Goal: Task Accomplishment & Management: Manage account settings

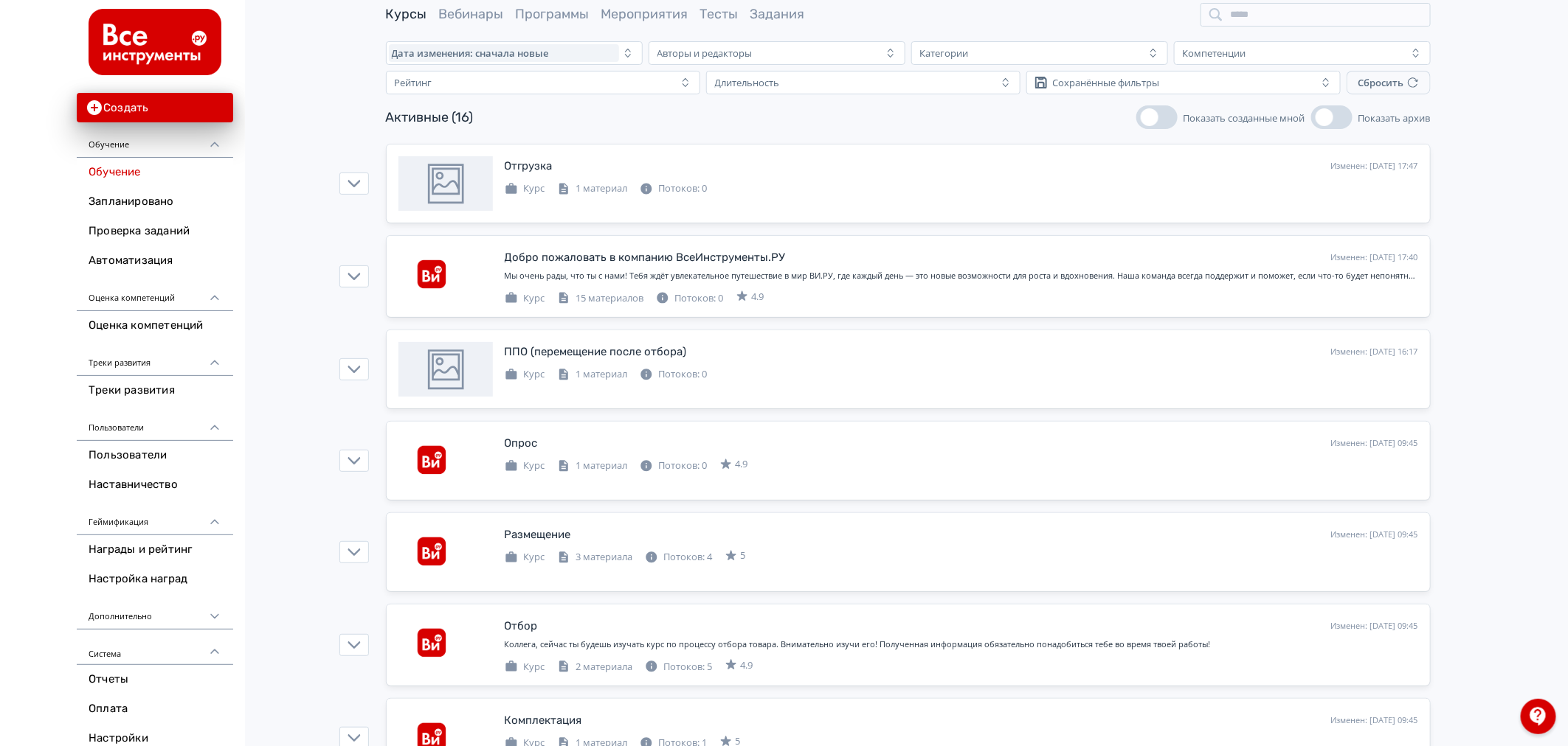
scroll to position [48, 0]
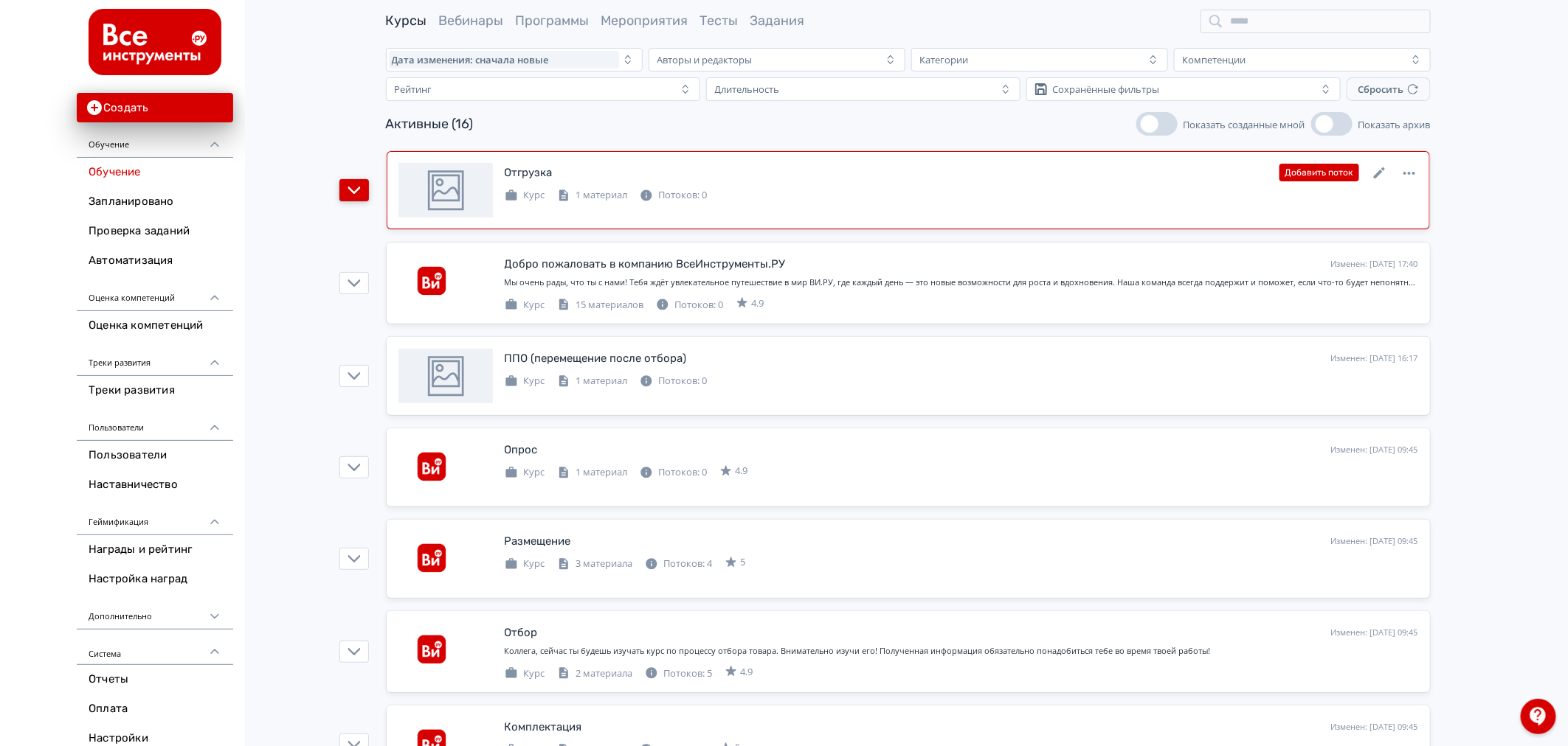
click at [349, 193] on icon "button" at bounding box center [354, 190] width 13 height 13
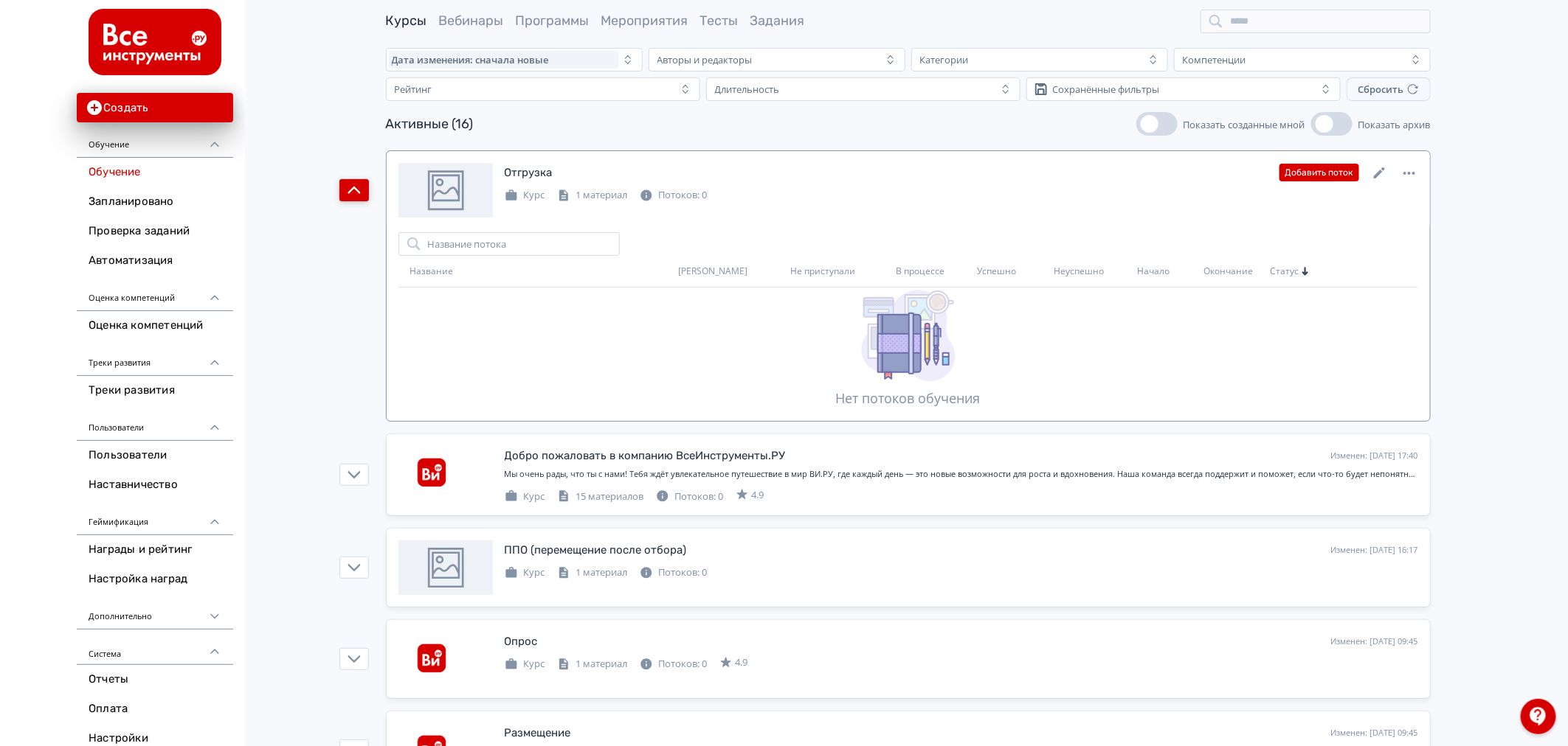
click at [862, 164] on div "Отгрузка Изменен: [DATE] 17:47 Добавить поток" at bounding box center [962, 173] width 914 height 20
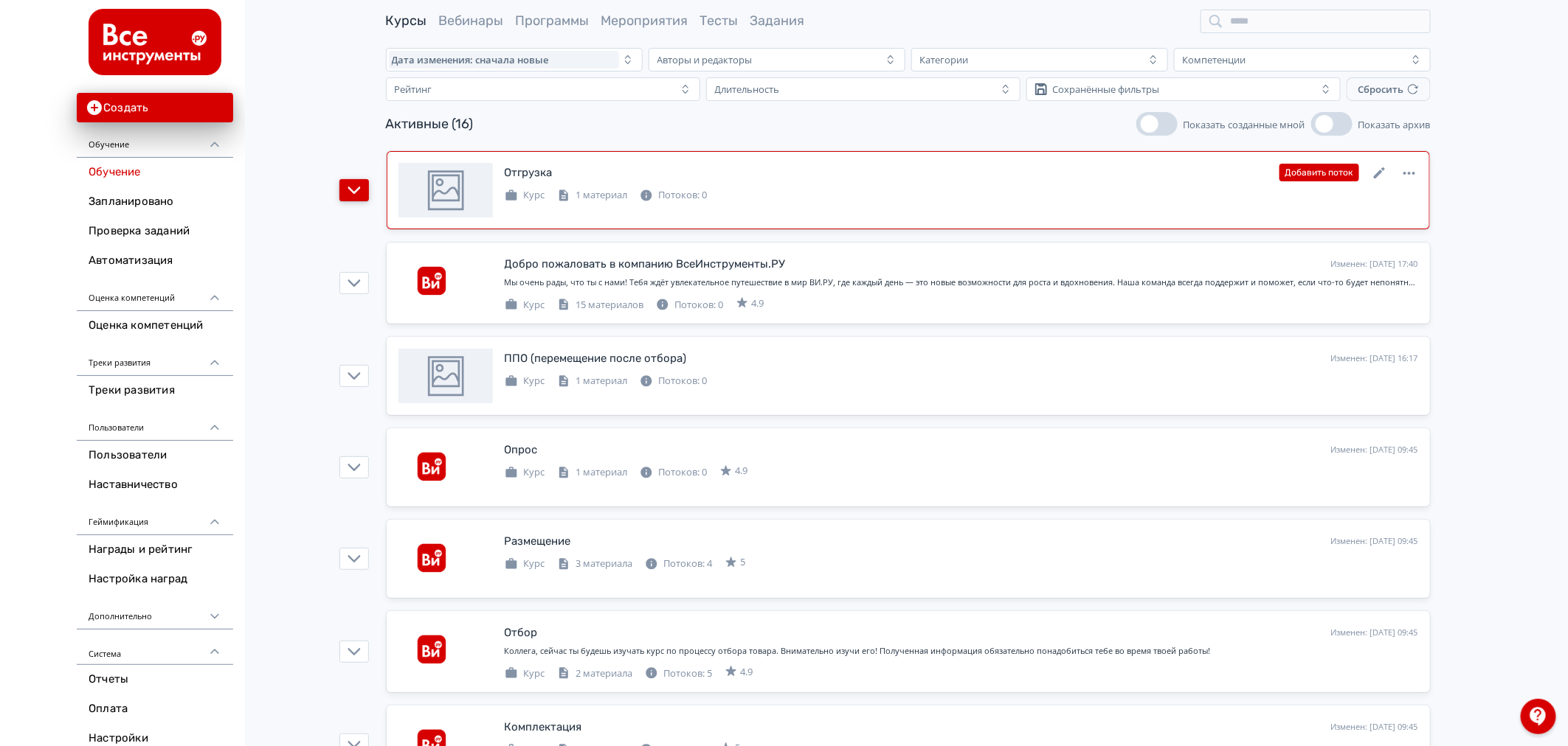
click at [862, 164] on div "Отгрузка Изменен: [DATE] 17:47 Добавить поток" at bounding box center [962, 173] width 914 height 20
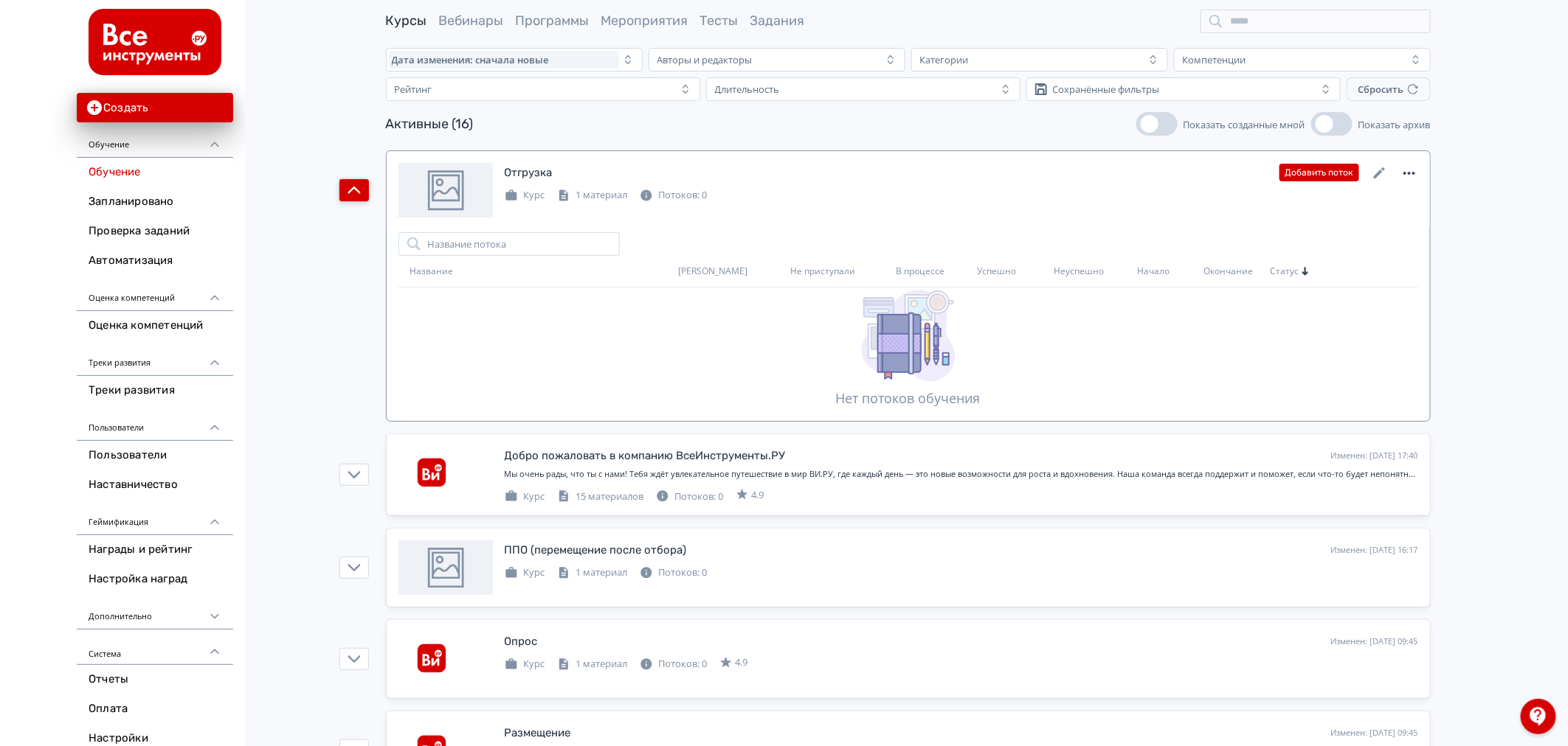
click at [1415, 174] on icon at bounding box center [1410, 174] width 18 height 18
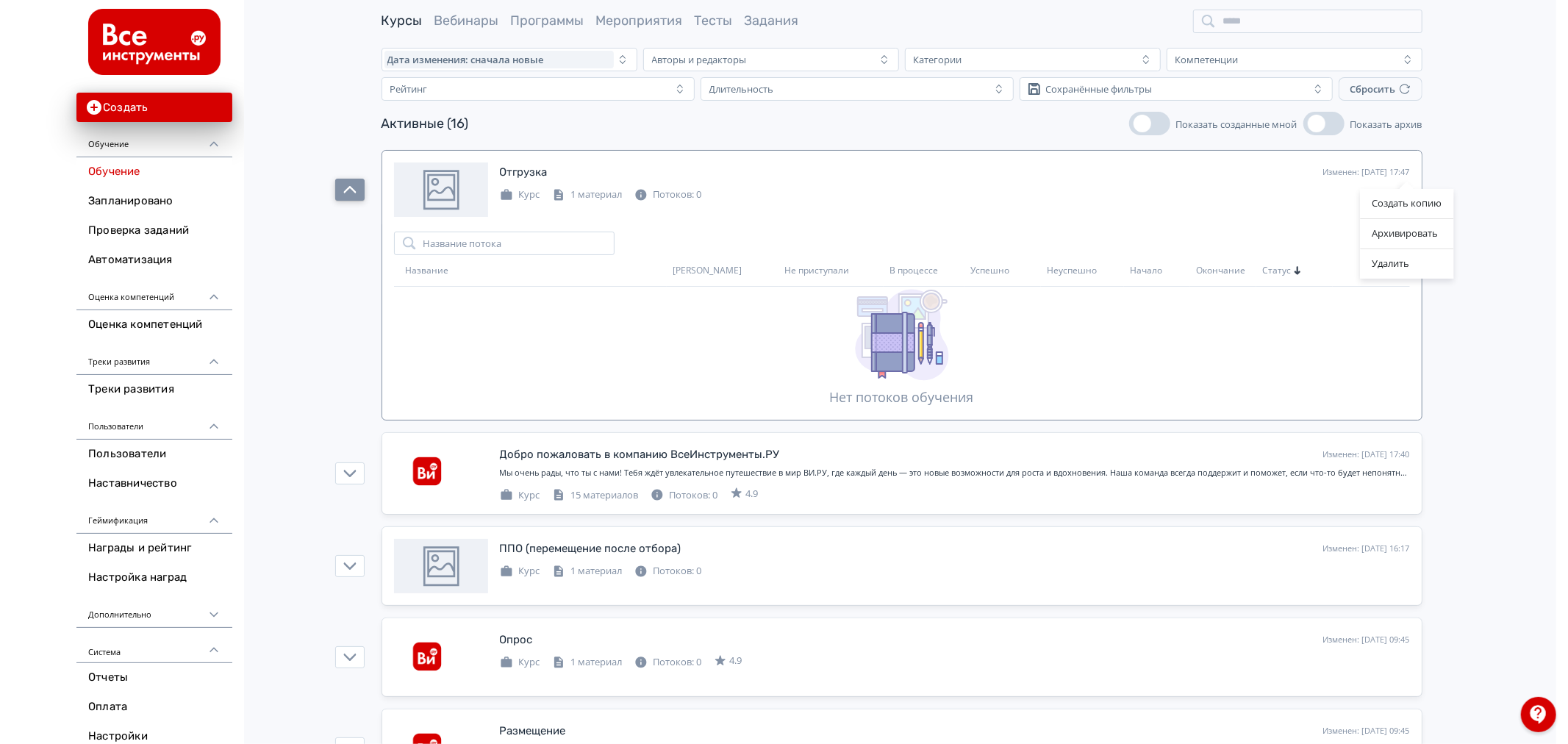
click at [1166, 291] on div "Создать копию Архивировать Удалить" at bounding box center [784, 372] width 1568 height 744
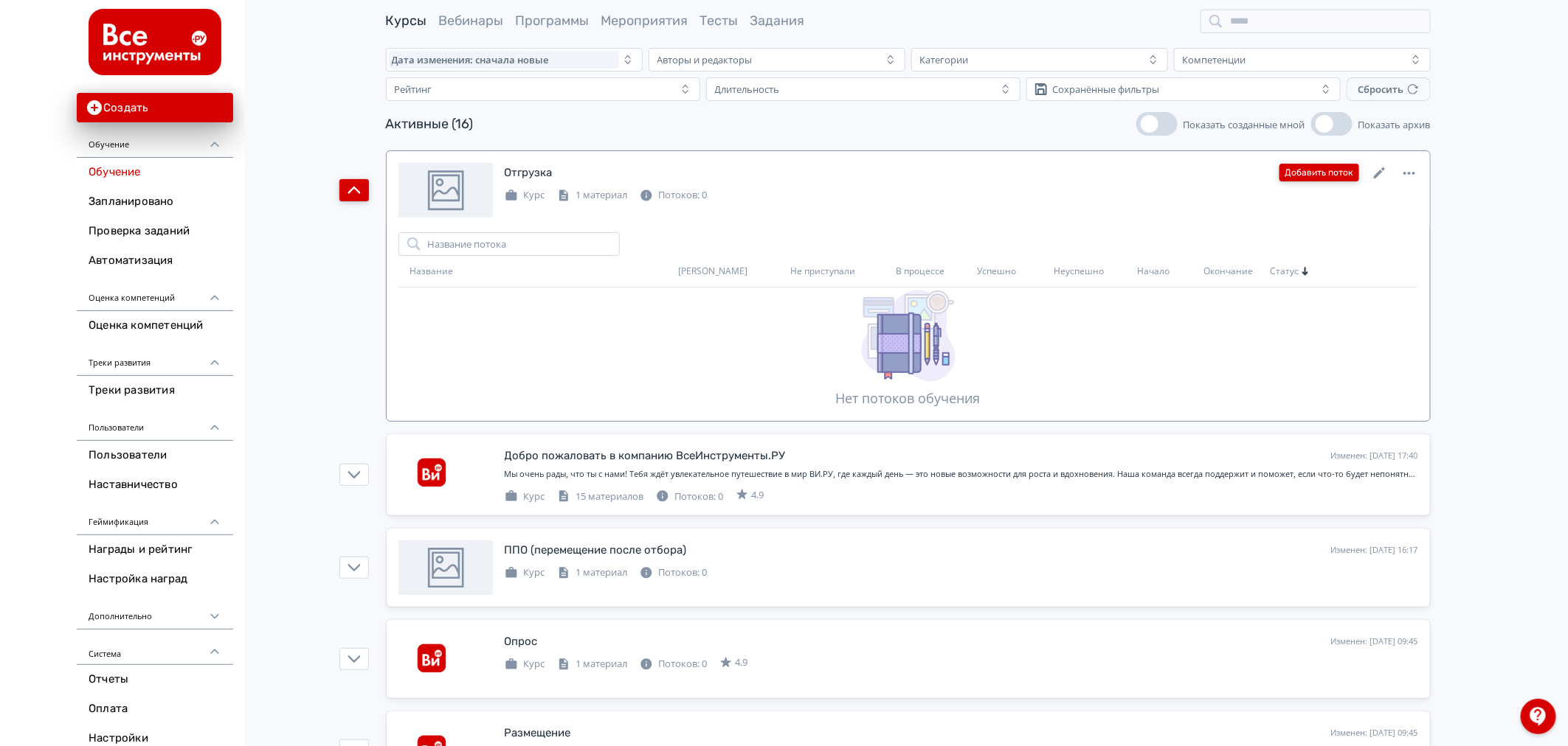
click at [1345, 170] on button "Добавить поток" at bounding box center [1319, 173] width 80 height 18
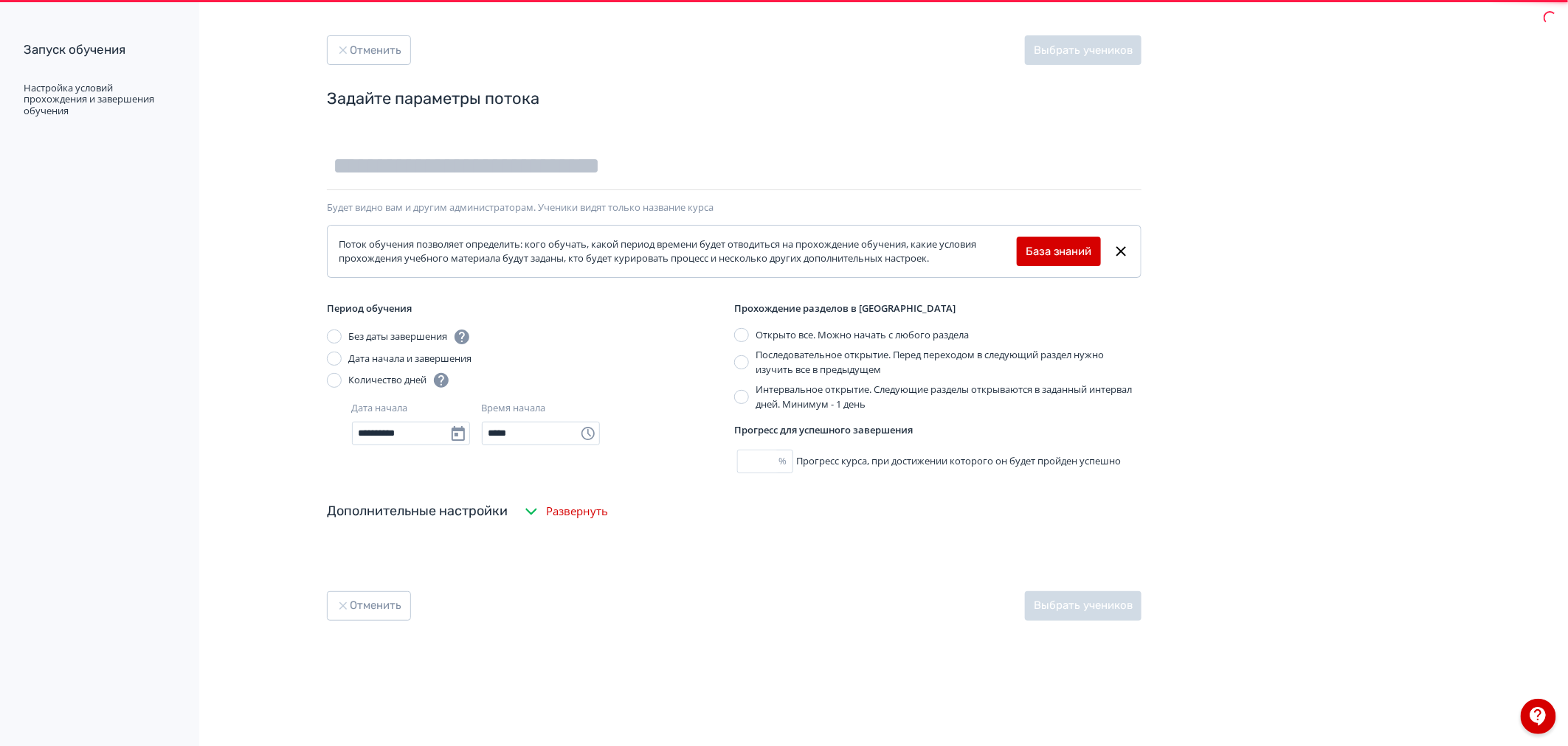
scroll to position [0, 0]
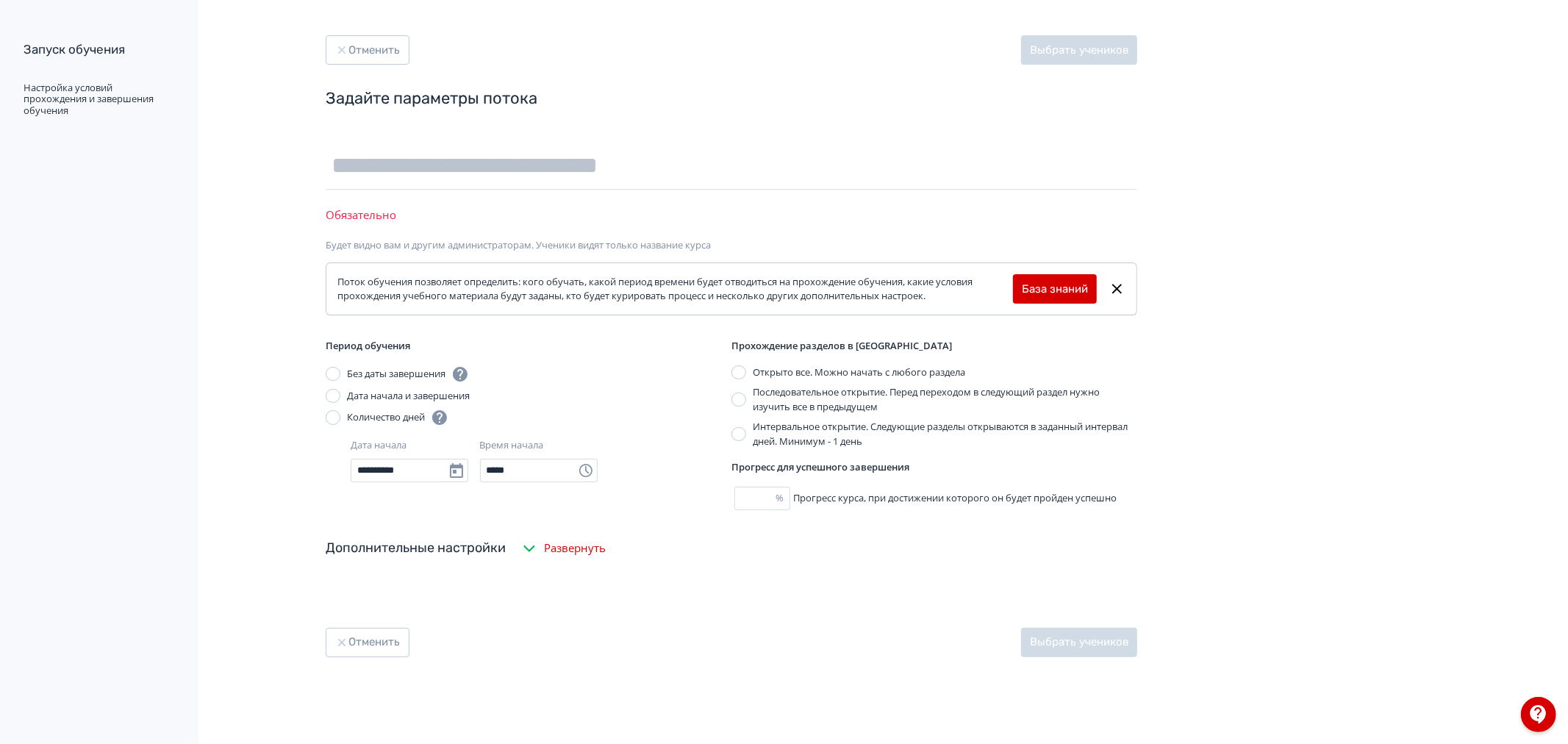
click at [396, 32] on div "**********" at bounding box center [632, 372] width 1265 height 744
click at [386, 41] on button "Отменить" at bounding box center [367, 50] width 84 height 29
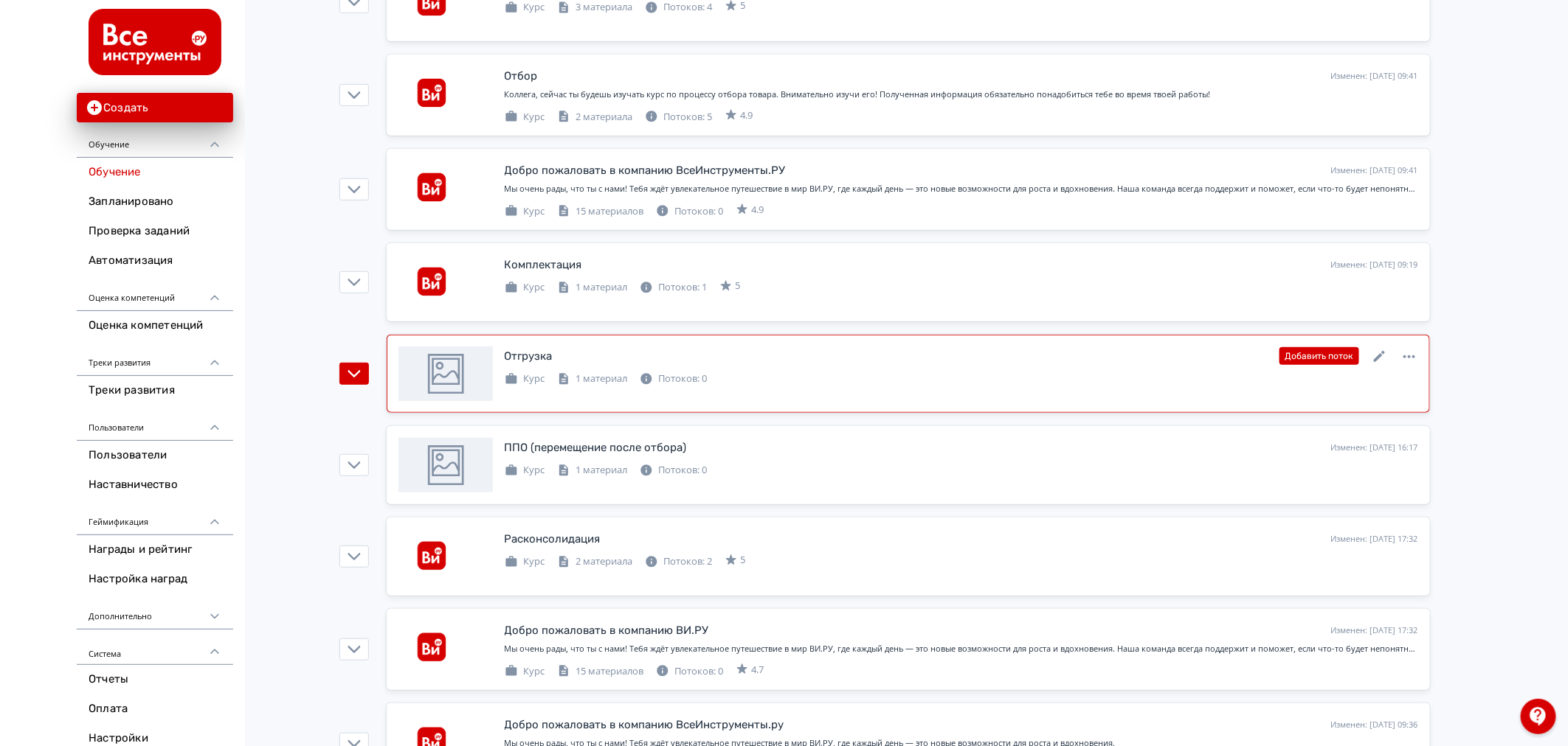
scroll to position [409, 0]
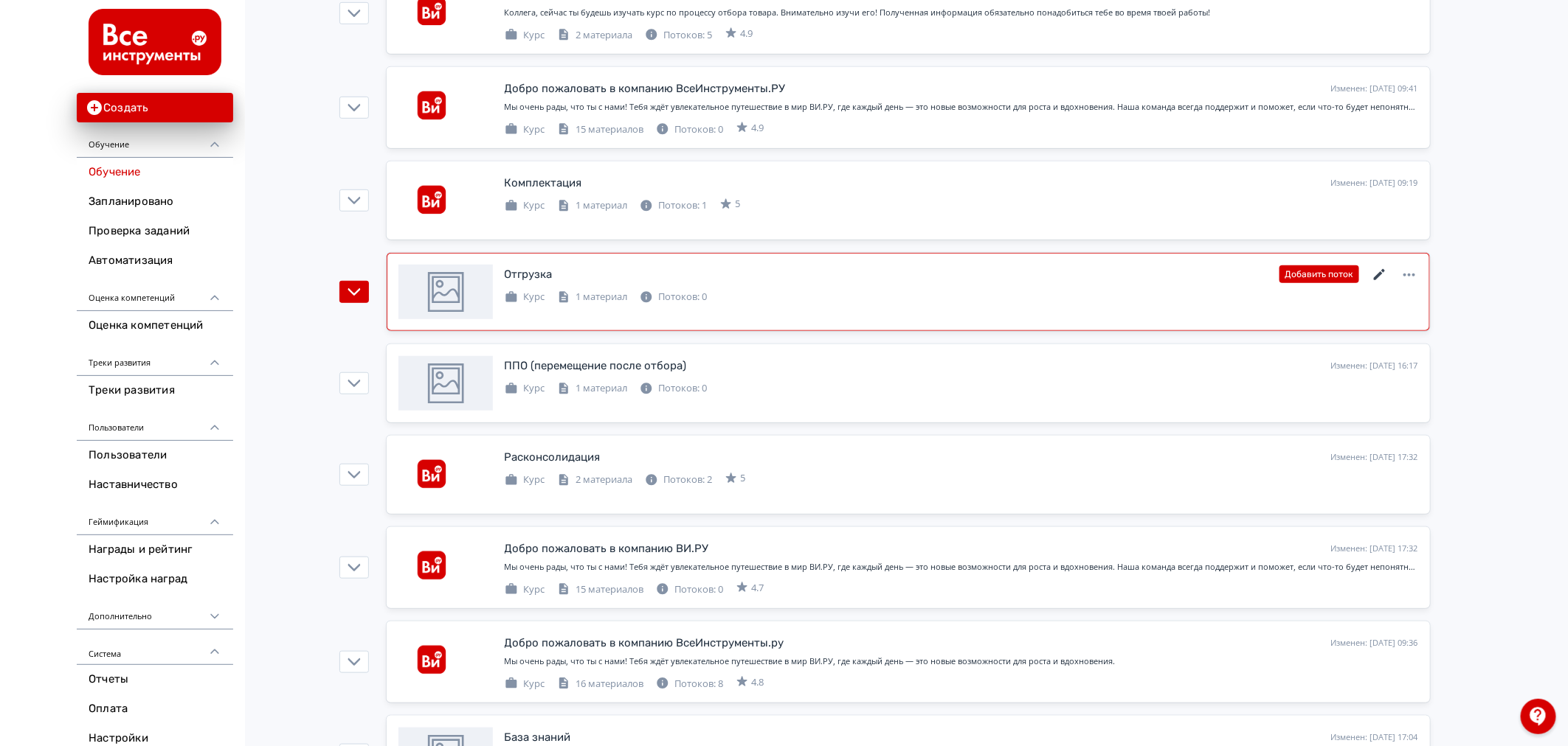
click at [1381, 268] on icon at bounding box center [1380, 276] width 18 height 18
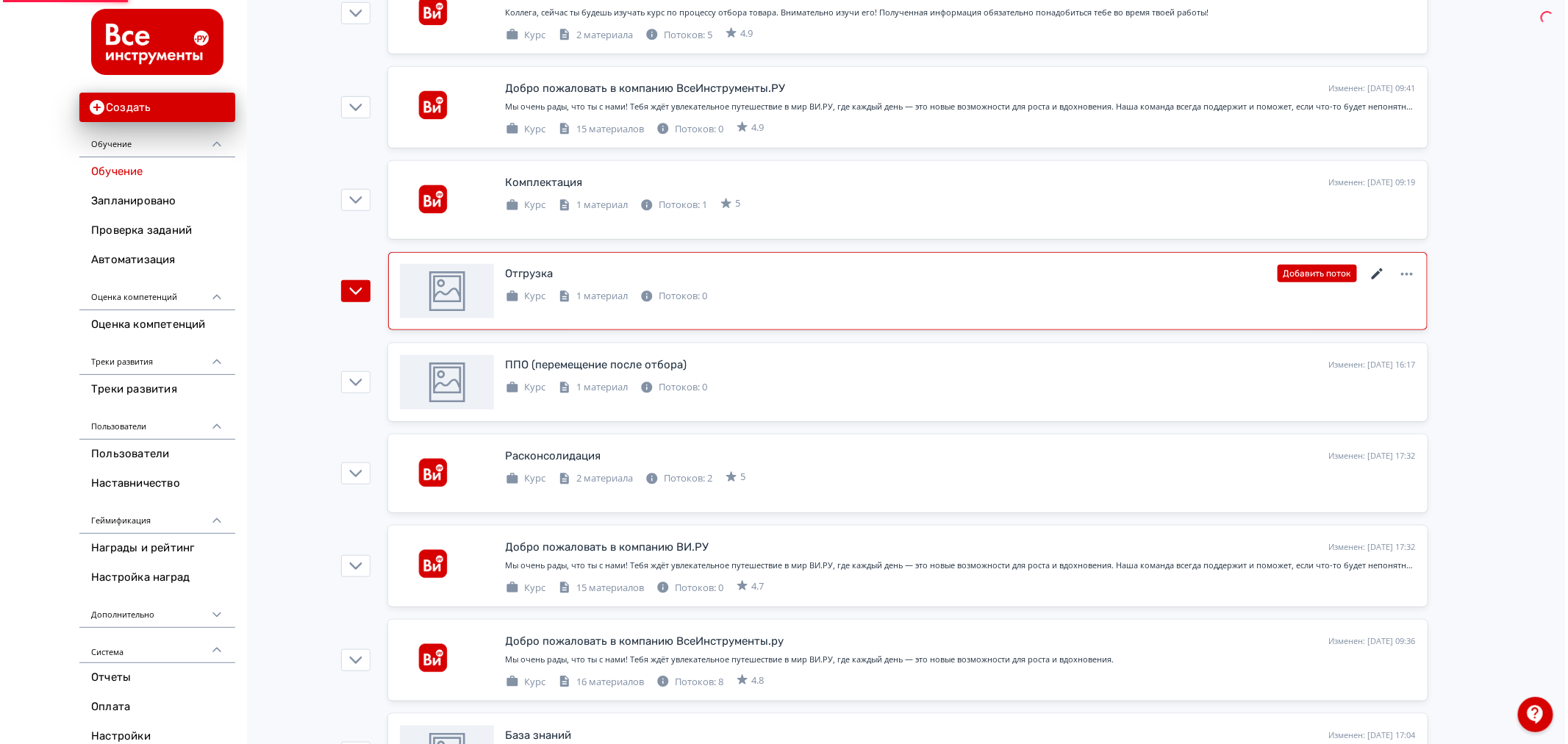
scroll to position [0, 0]
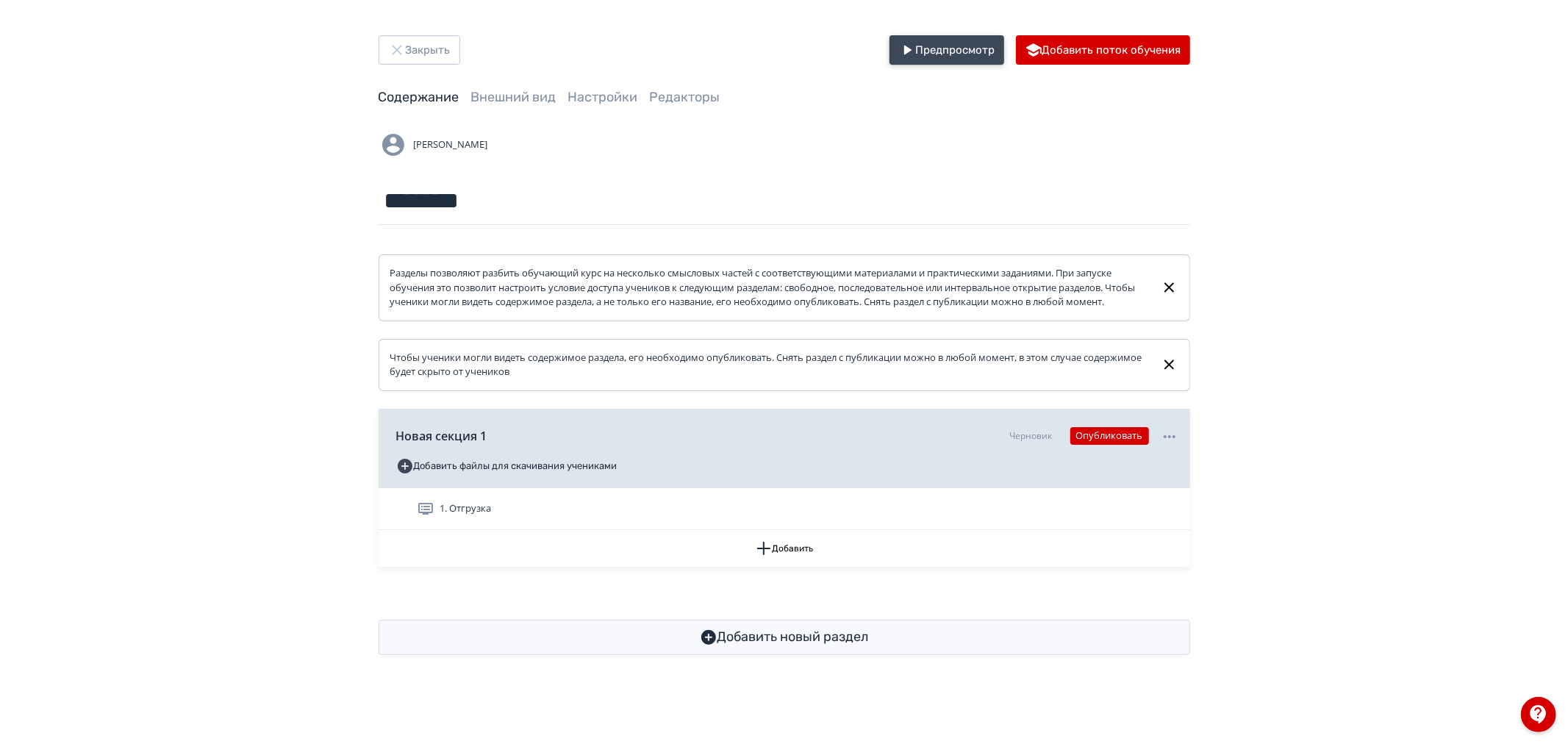
click at [912, 44] on icon "button" at bounding box center [907, 50] width 18 height 18
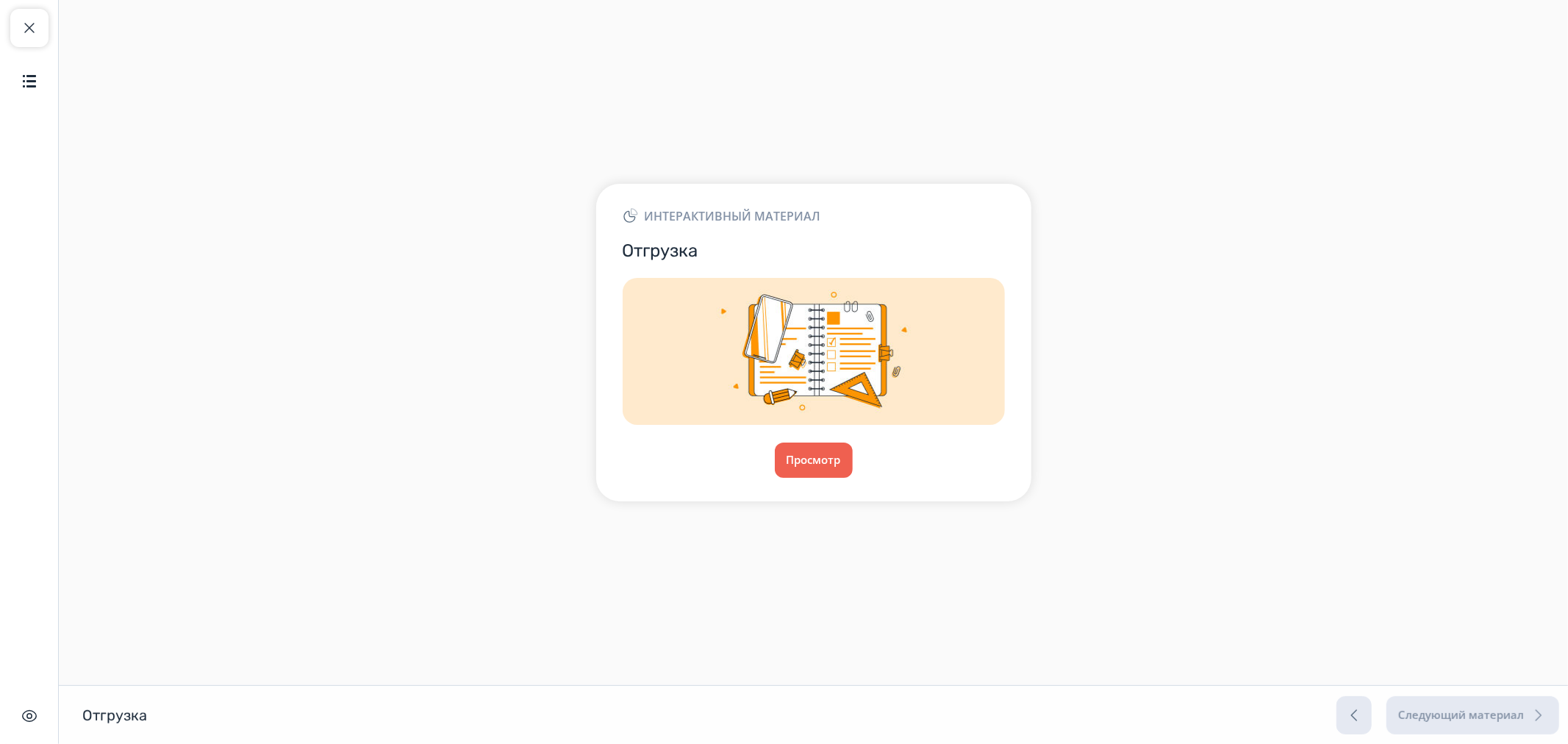
click at [824, 487] on div "Интерактивный материал Отгрузка Просмотр" at bounding box center [814, 342] width 435 height 317
click at [824, 469] on button "Просмотр" at bounding box center [814, 460] width 80 height 35
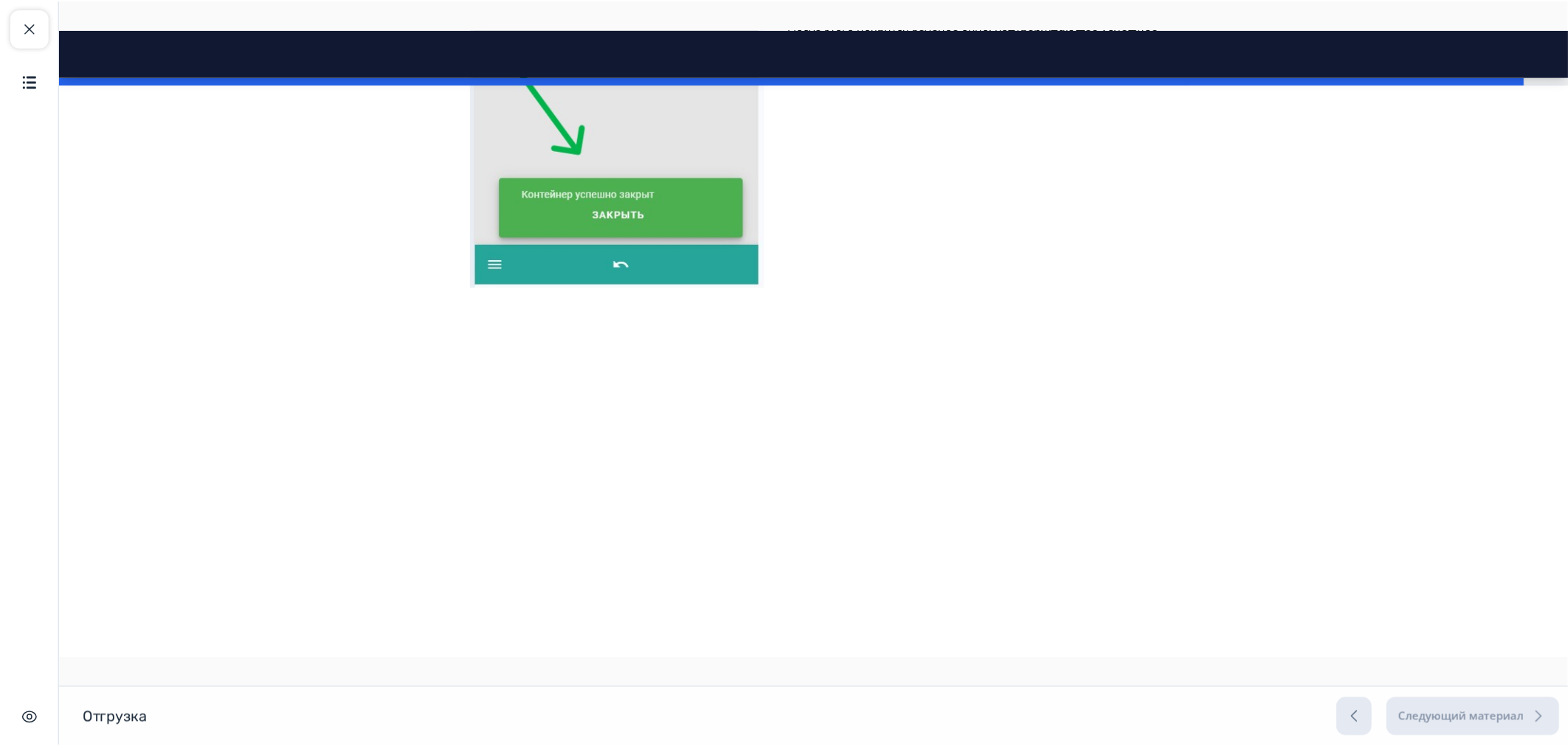
scroll to position [14209, 0]
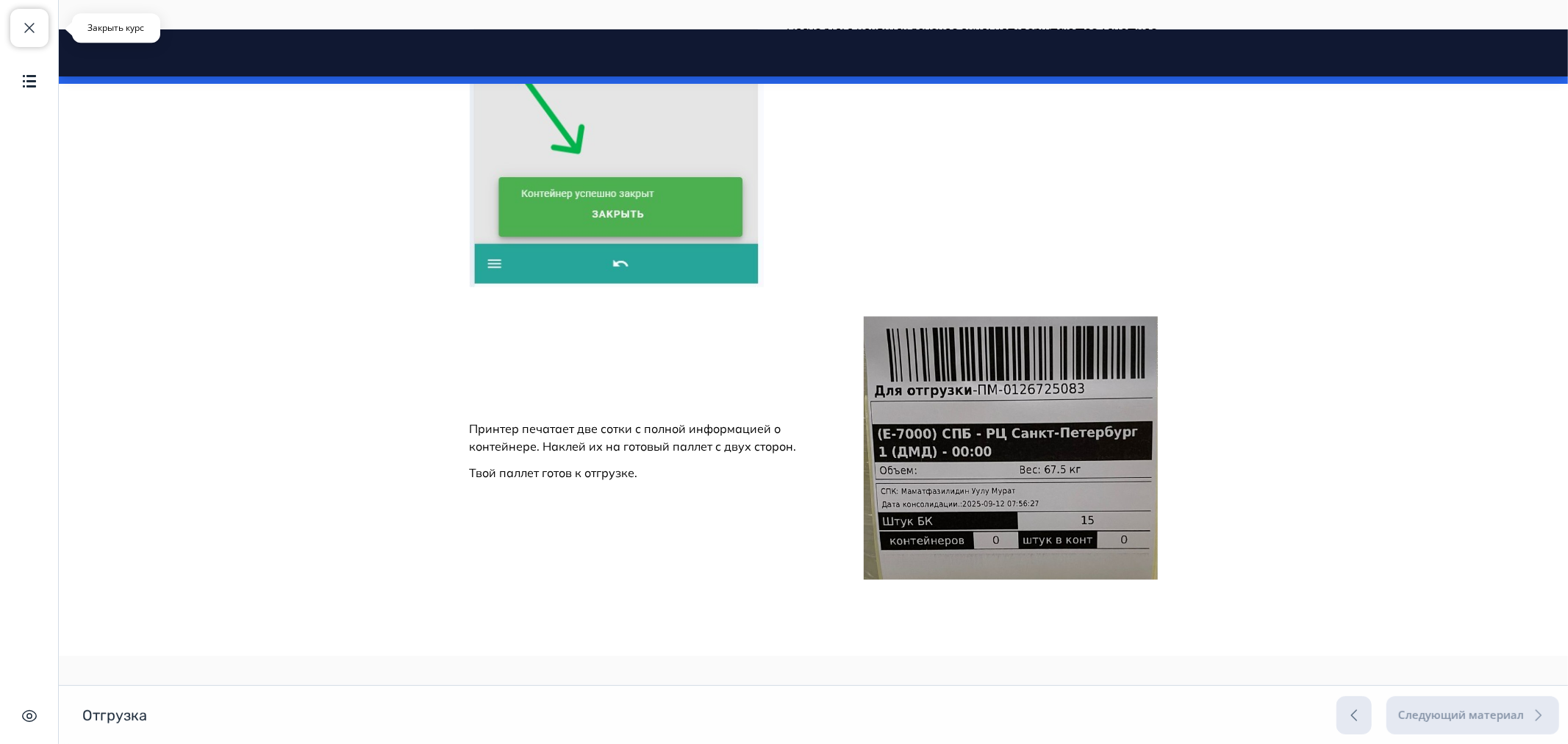
click at [27, 33] on span "button" at bounding box center [29, 28] width 18 height 18
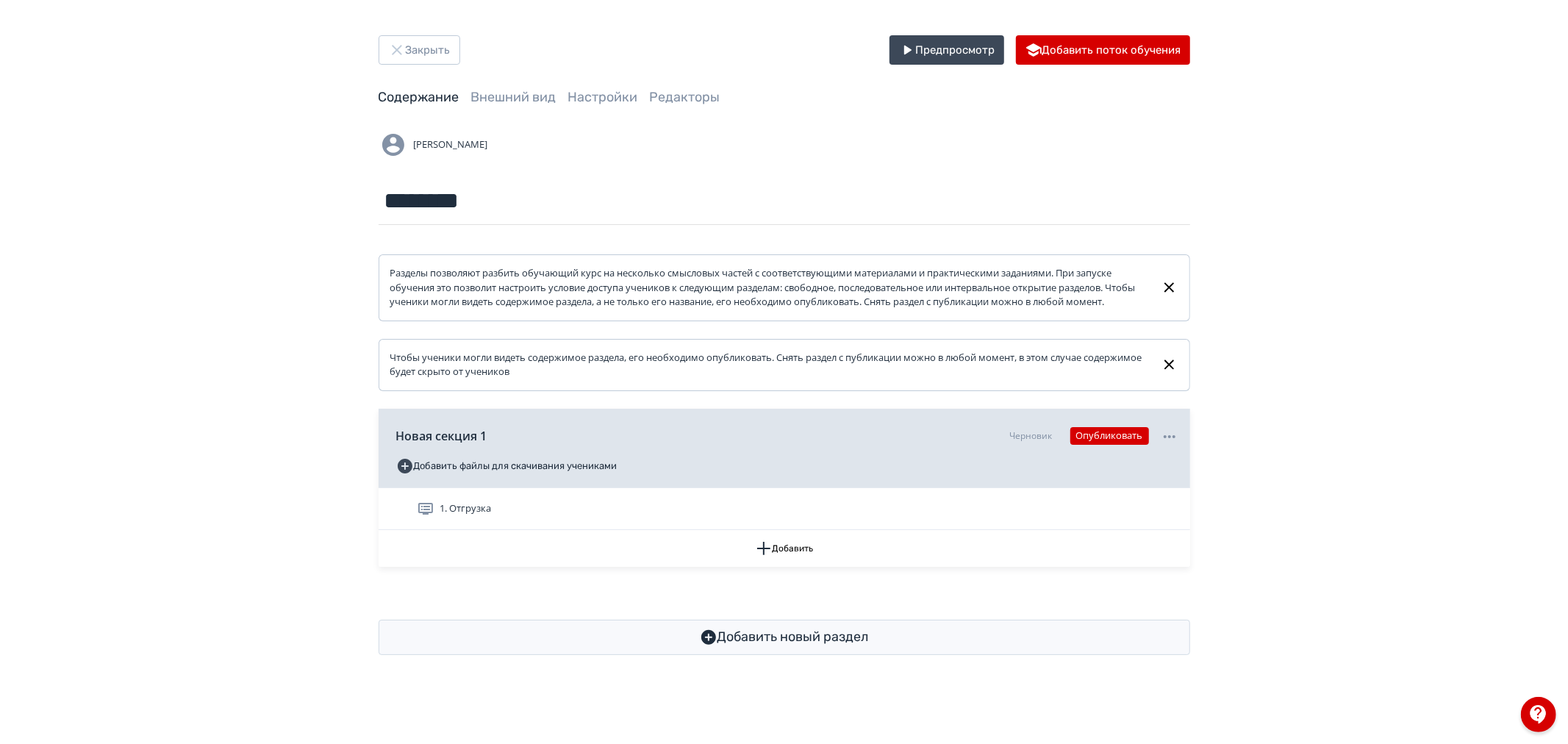
click at [1420, 115] on div "Закрыть Предпросмотр Добавить поток обучения Содержание Внешний вид Настройки Р…" at bounding box center [784, 345] width 1568 height 690
click at [444, 42] on button "Закрыть" at bounding box center [419, 50] width 81 height 29
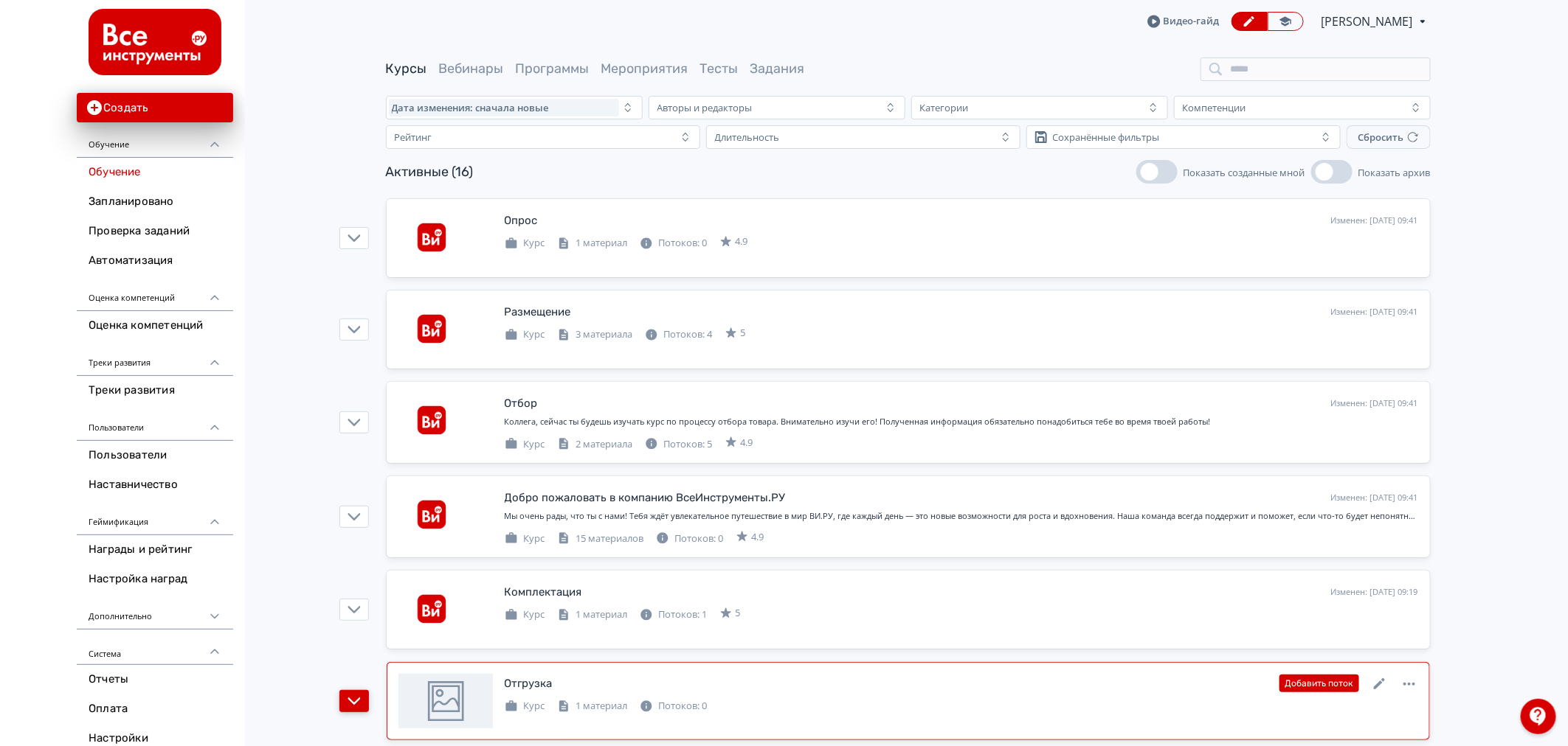
click at [359, 700] on icon "button" at bounding box center [353, 701] width 12 height 7
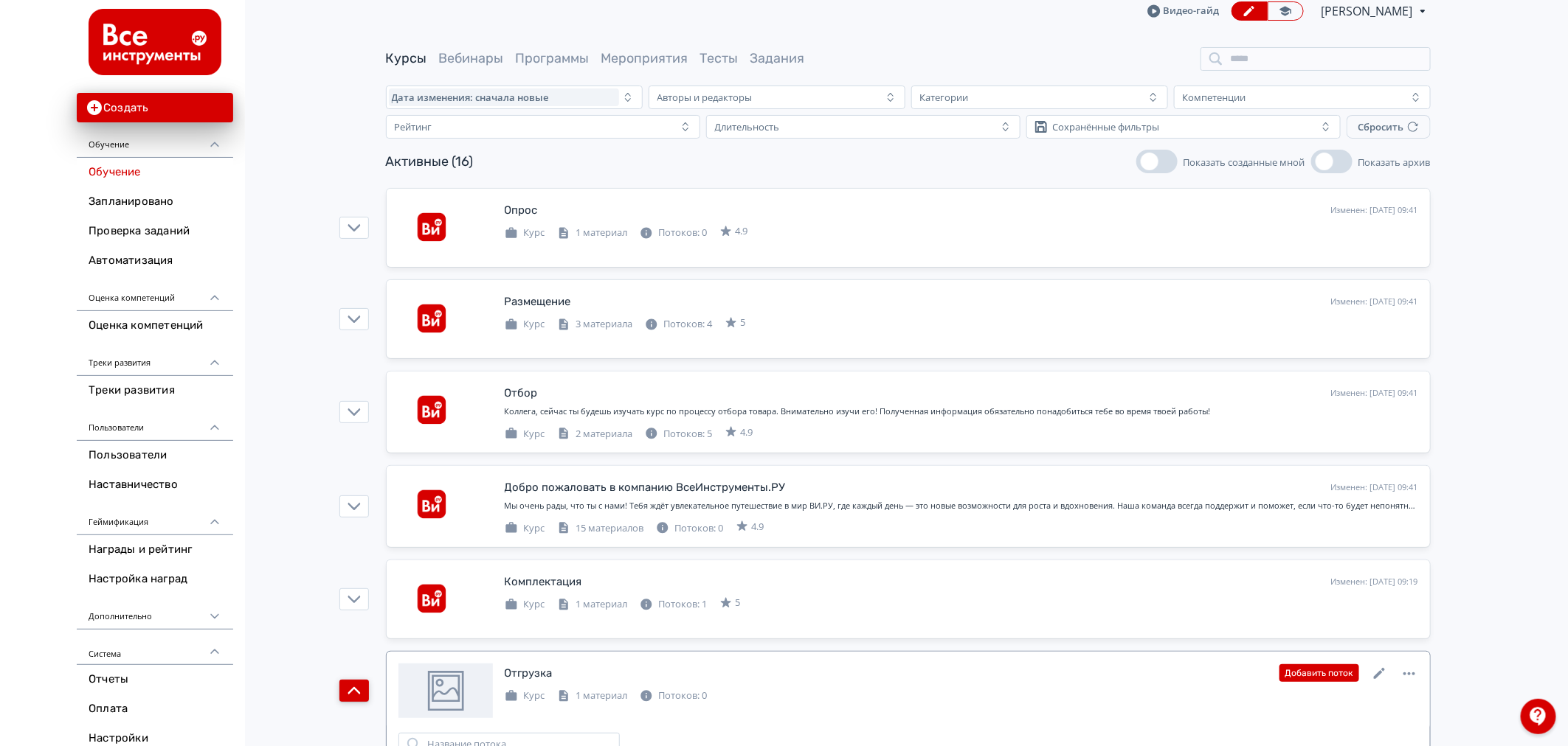
scroll to position [164, 0]
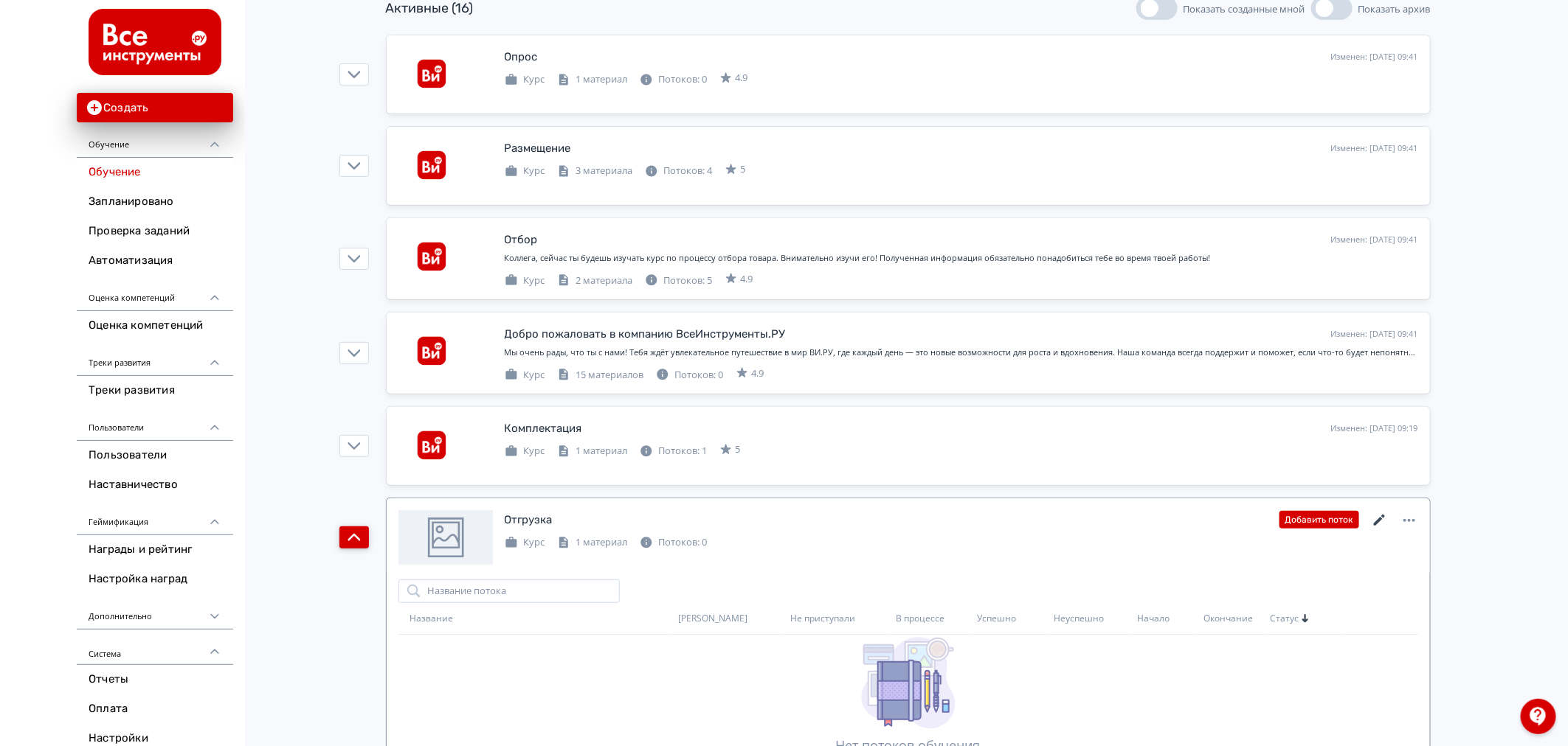
click at [1372, 528] on icon at bounding box center [1380, 521] width 18 height 18
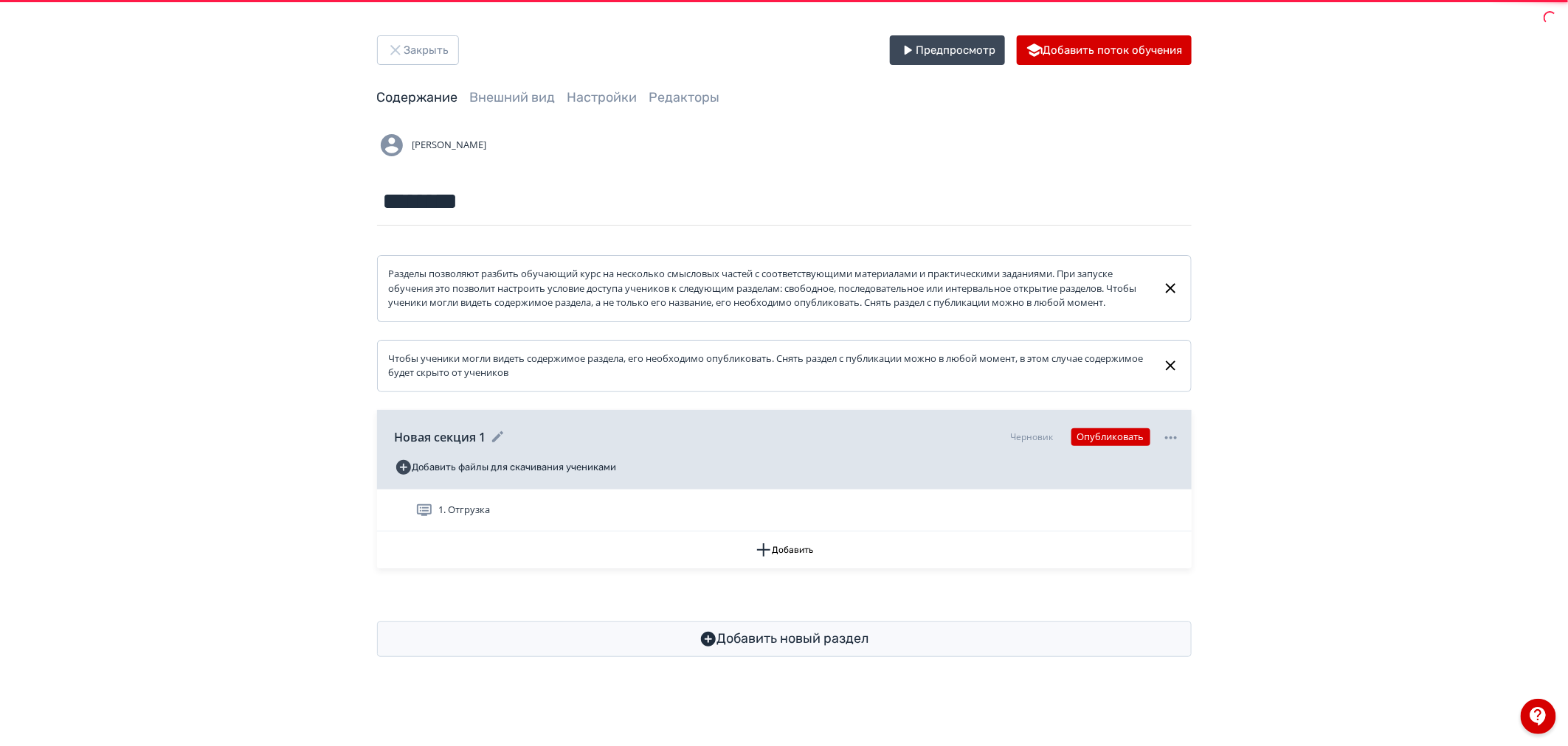
scroll to position [0, 0]
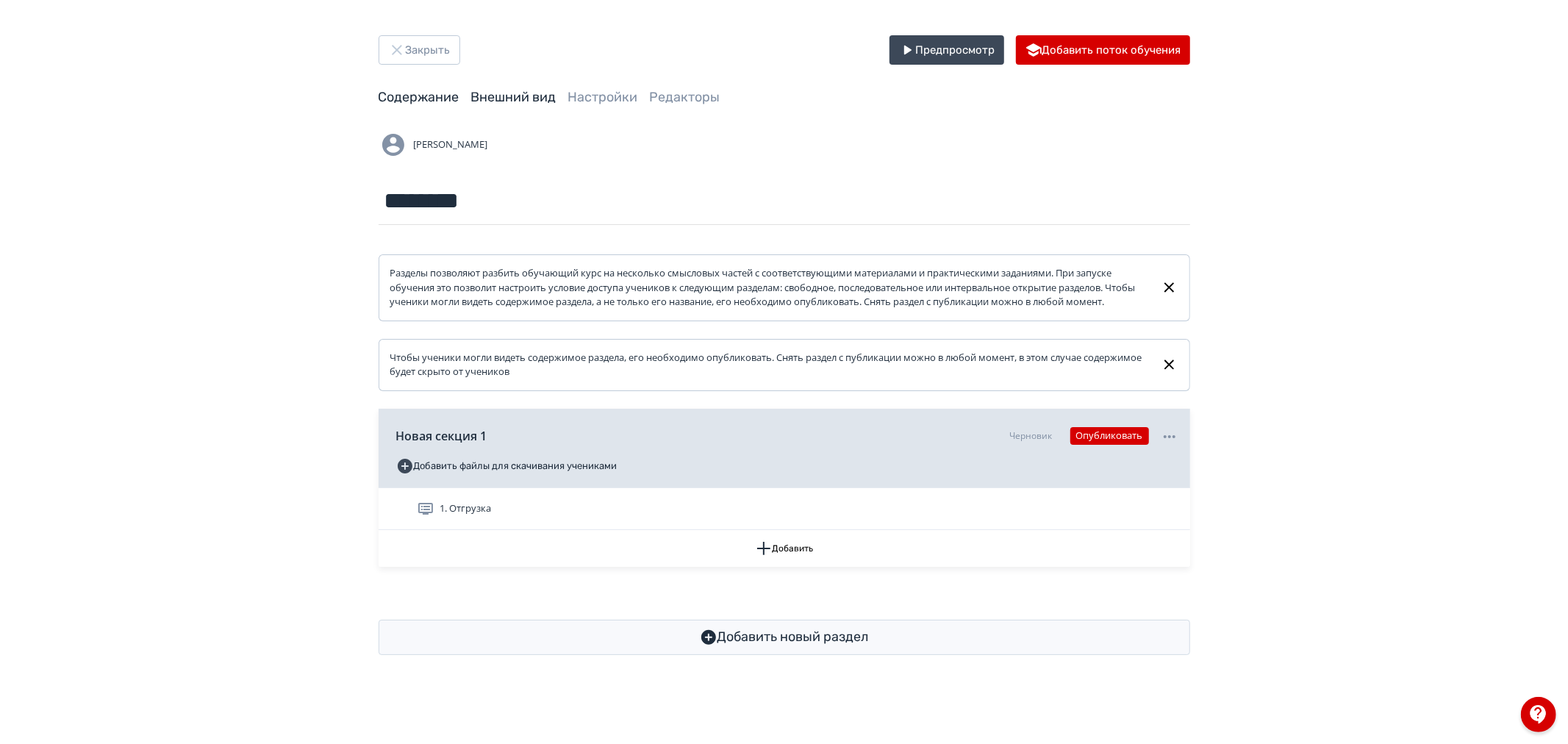
click at [519, 89] on link "Внешний вид" at bounding box center [514, 97] width 85 height 16
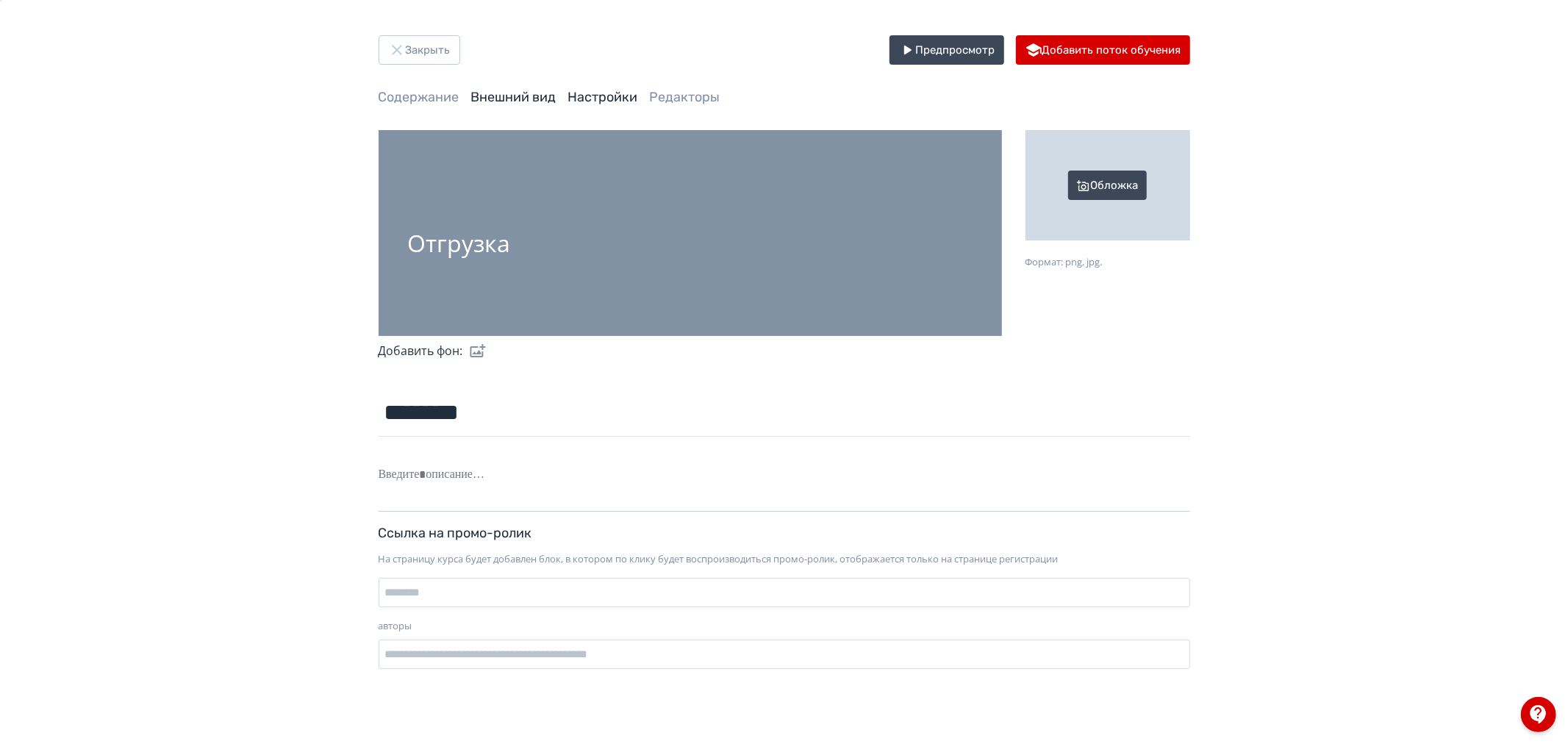
click at [589, 94] on link "Настройки" at bounding box center [603, 97] width 70 height 16
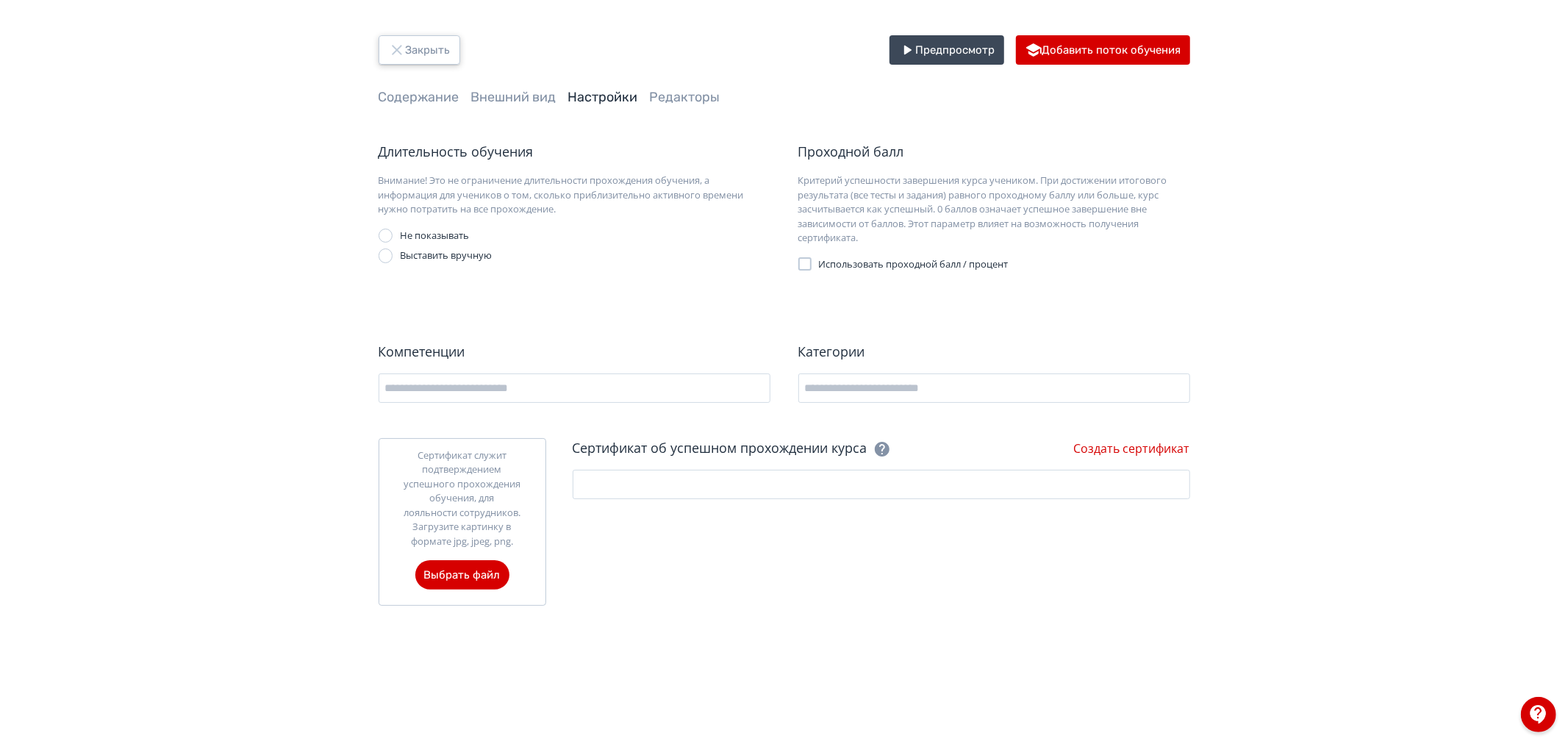
click at [385, 45] on button "Закрыть" at bounding box center [419, 50] width 81 height 29
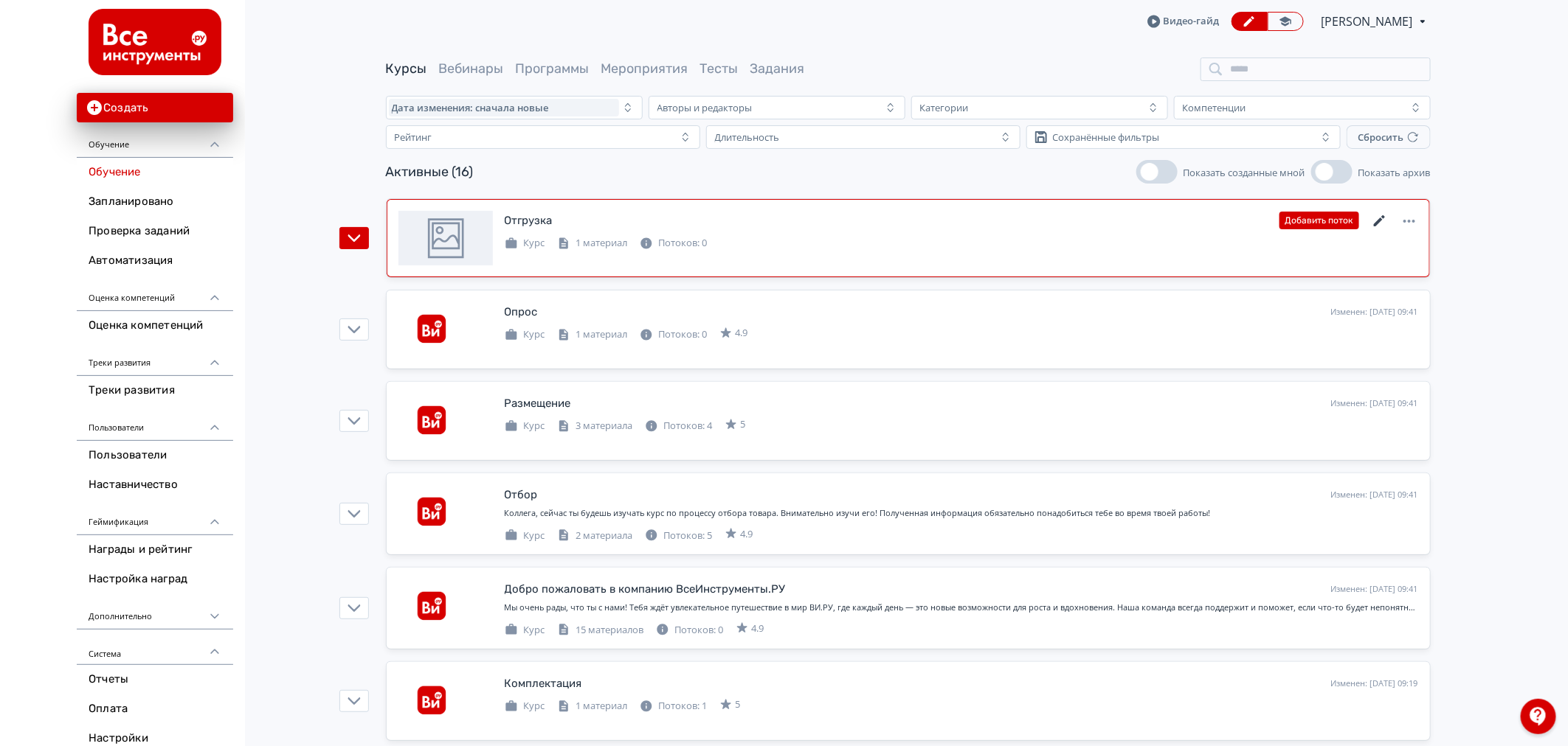
click at [1377, 218] on icon at bounding box center [1380, 221] width 18 height 18
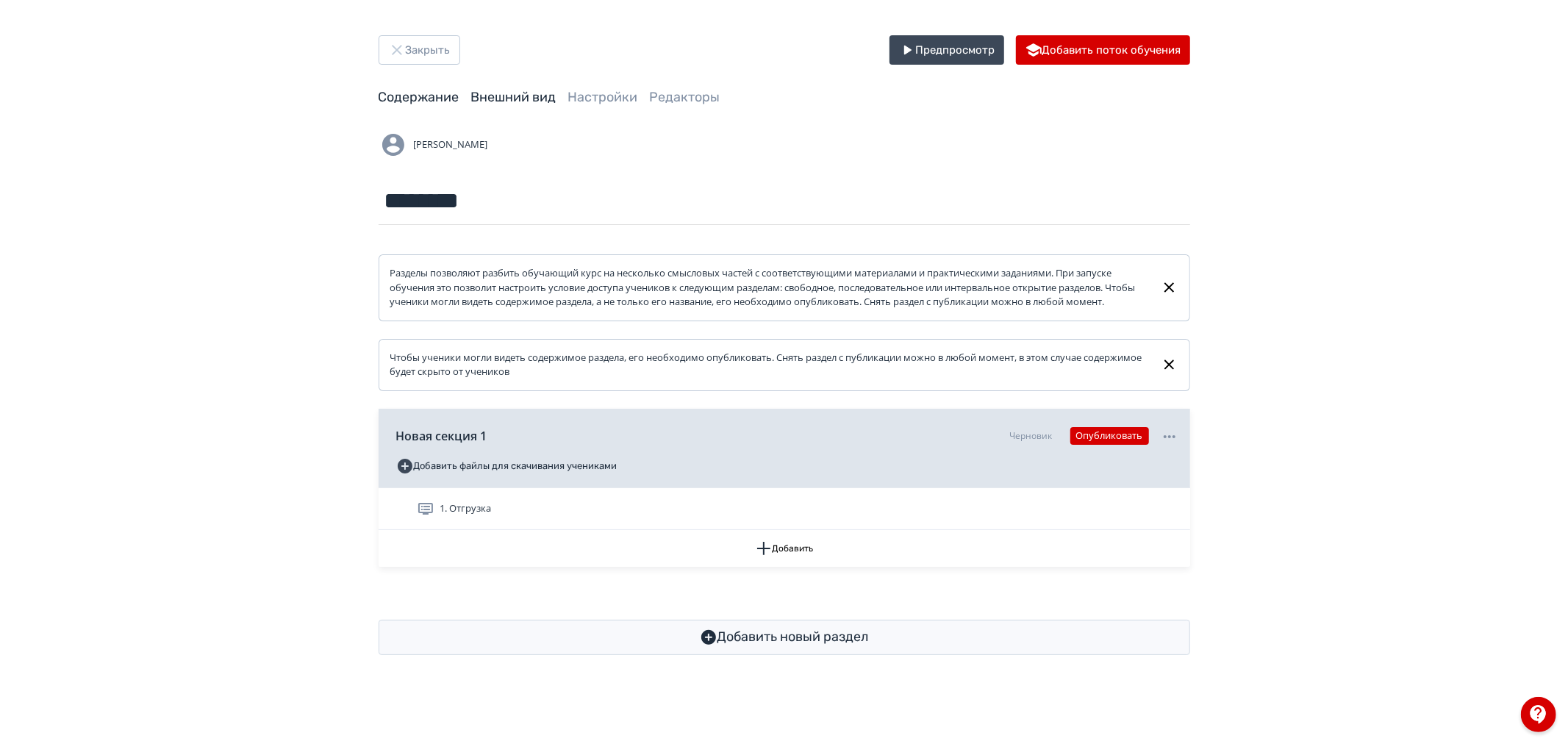
click at [512, 100] on link "Внешний вид" at bounding box center [514, 97] width 85 height 16
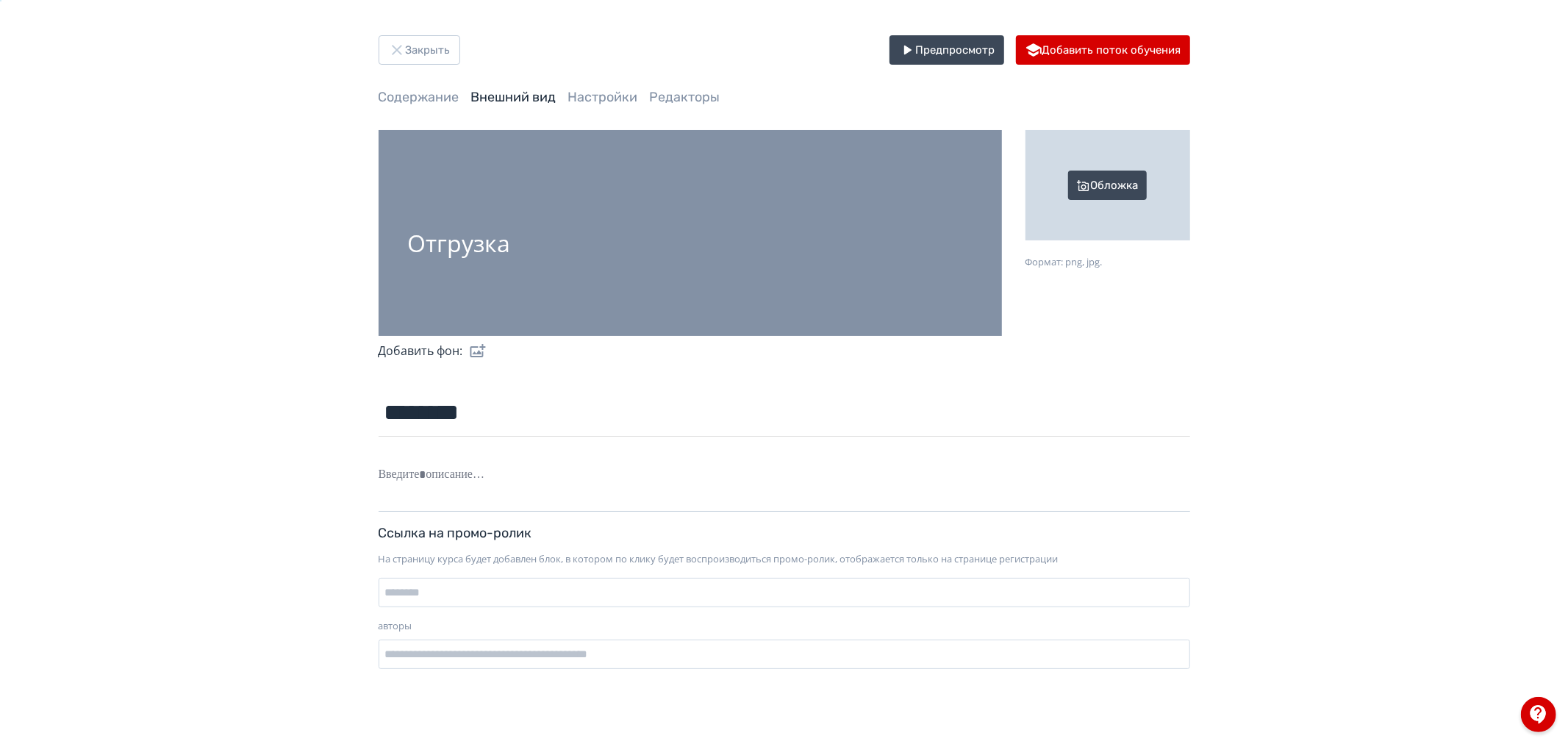
drag, startPoint x: 365, startPoint y: 28, endPoint x: 409, endPoint y: 50, distance: 49.2
click at [389, 41] on div "Закрыть Предпросмотр Добавить поток обучения Содержание Внешний вид Настройки Р…" at bounding box center [784, 358] width 1568 height 716
click at [409, 50] on button "Закрыть" at bounding box center [419, 50] width 81 height 29
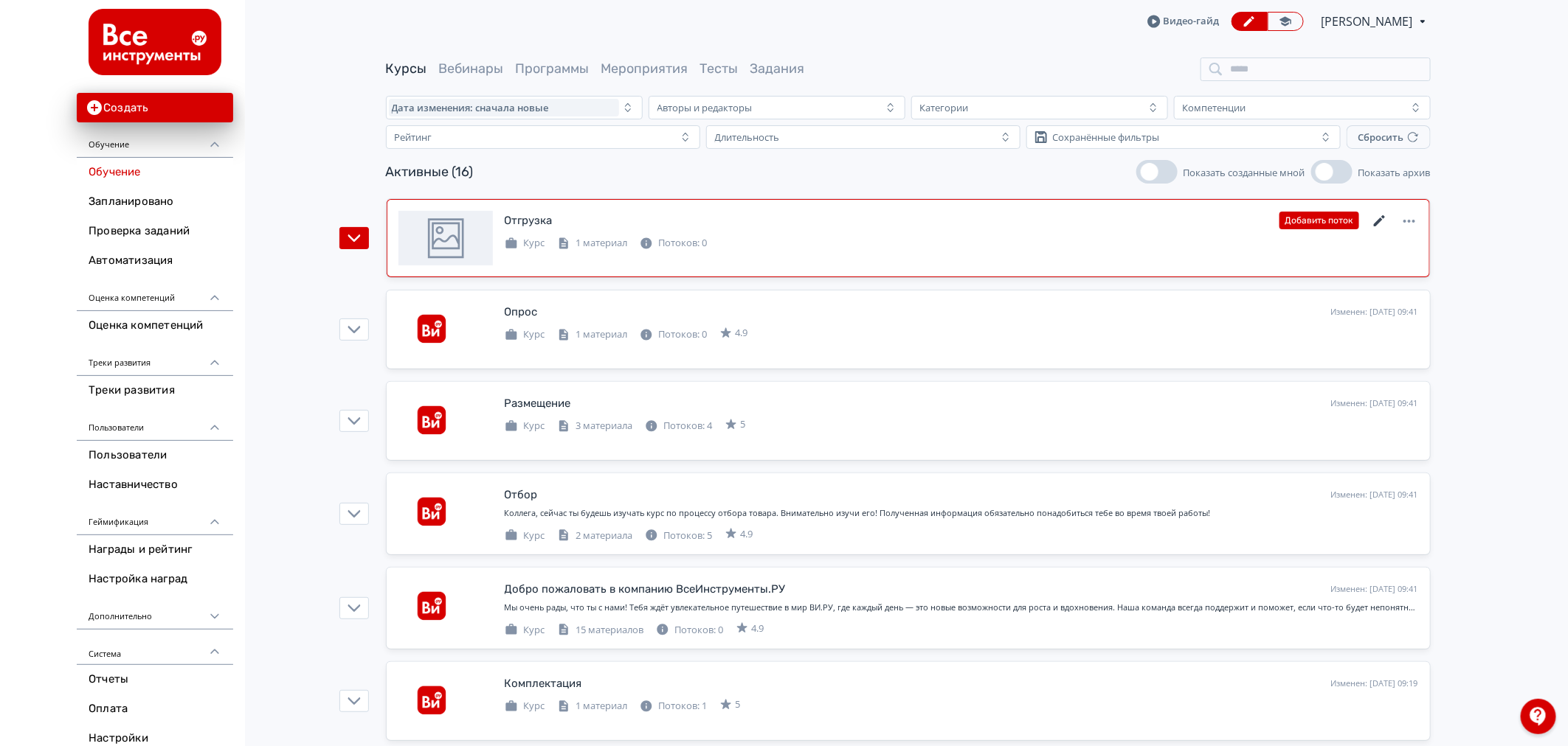
click at [1378, 219] on icon at bounding box center [1380, 221] width 18 height 18
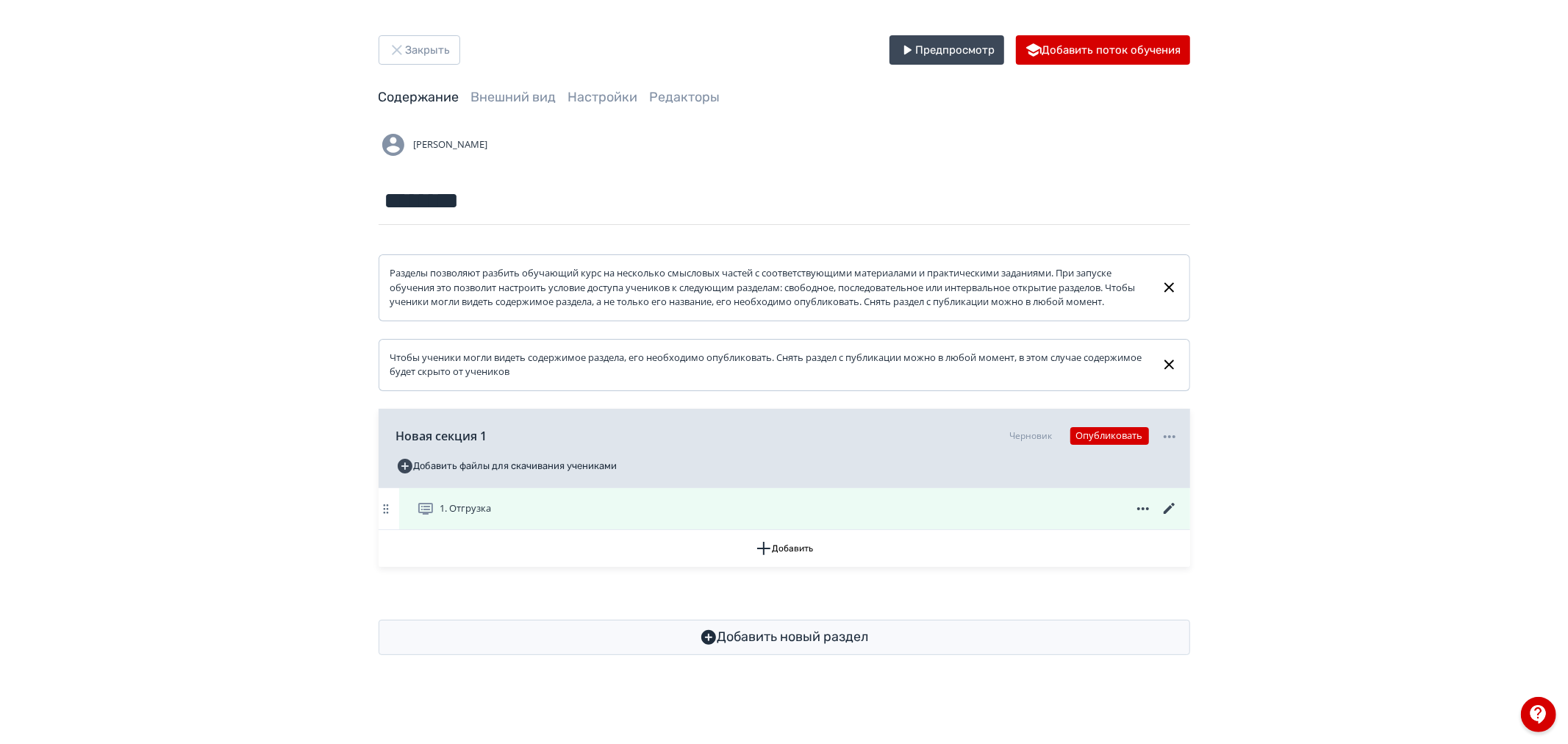
click at [1171, 518] on icon at bounding box center [1170, 509] width 18 height 18
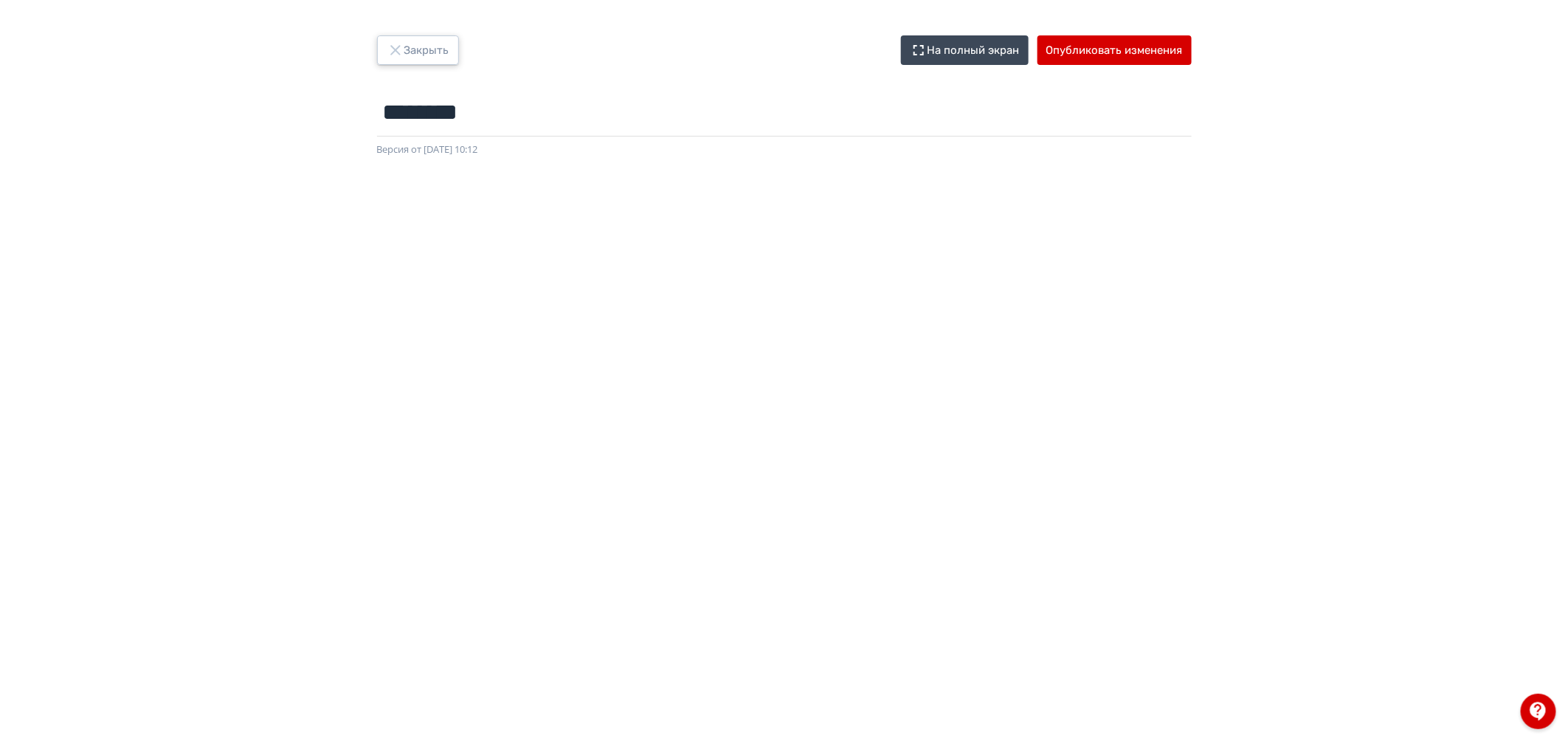
click at [408, 48] on button "Закрыть" at bounding box center [418, 50] width 82 height 29
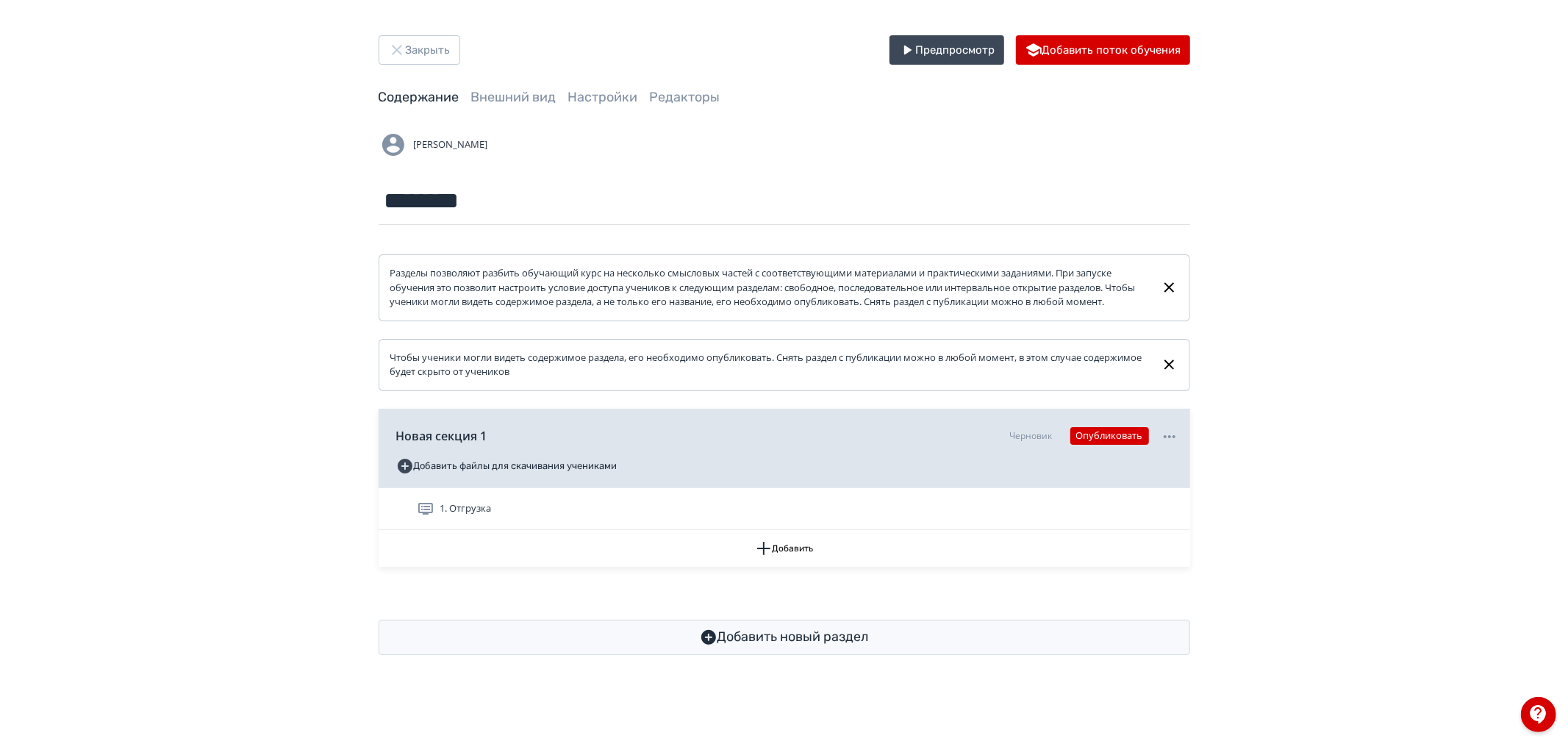
click at [415, 28] on div "Закрыть Предпросмотр Добавить поток обучения Содержание Внешний вид Настройки Р…" at bounding box center [784, 345] width 1568 height 690
click at [418, 48] on button "Закрыть" at bounding box center [419, 50] width 81 height 29
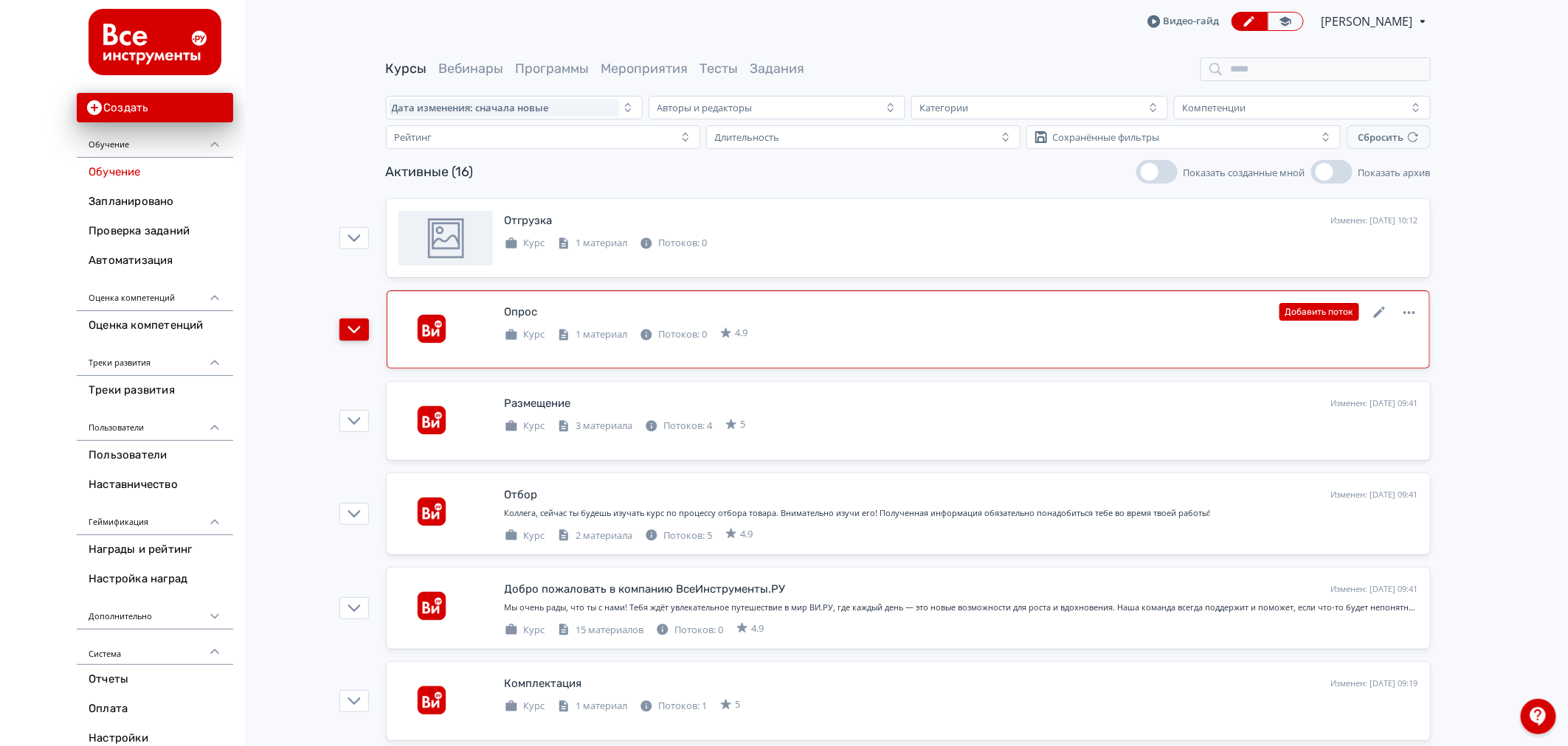
click at [364, 335] on button "button" at bounding box center [354, 329] width 29 height 22
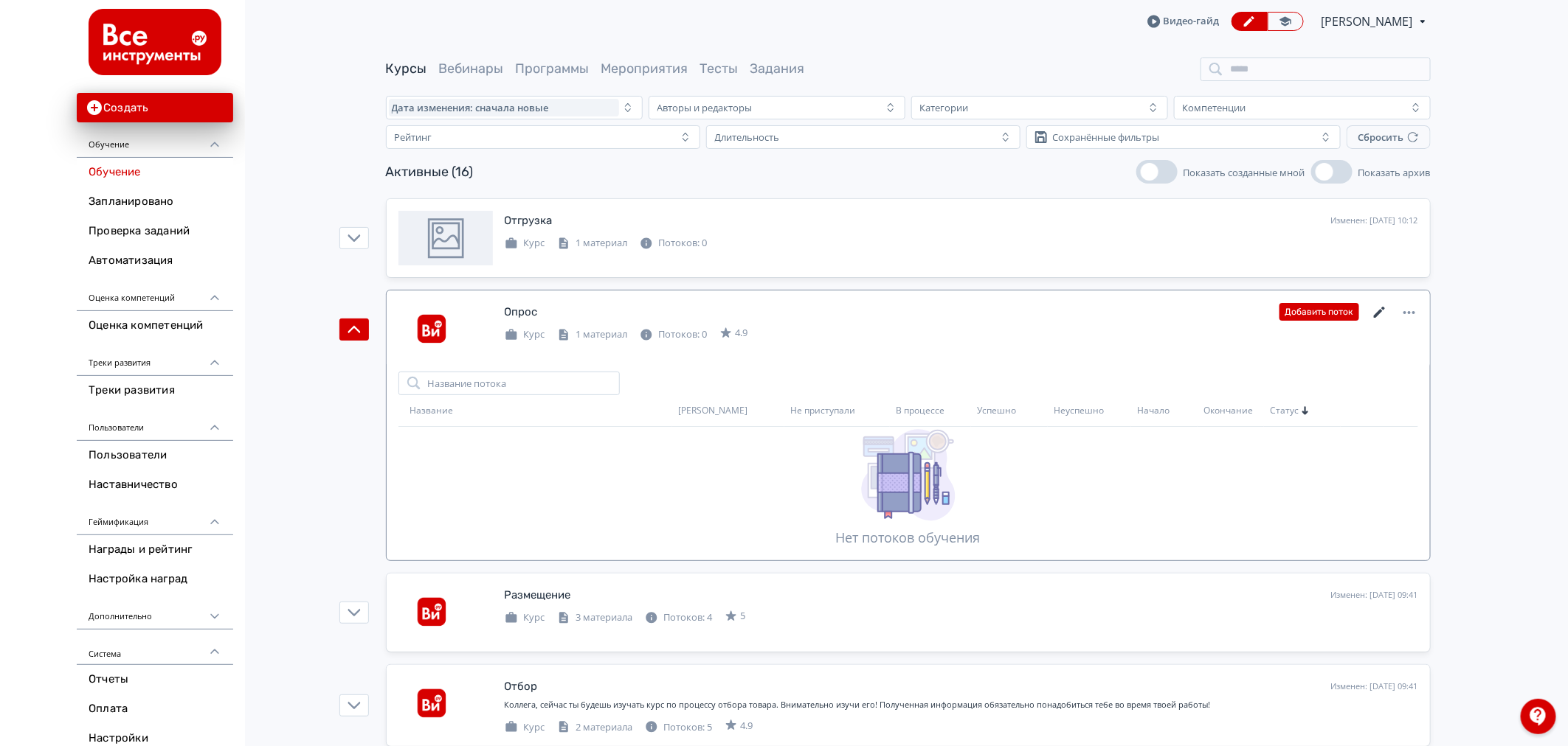
click at [1380, 311] on icon at bounding box center [1379, 312] width 11 height 11
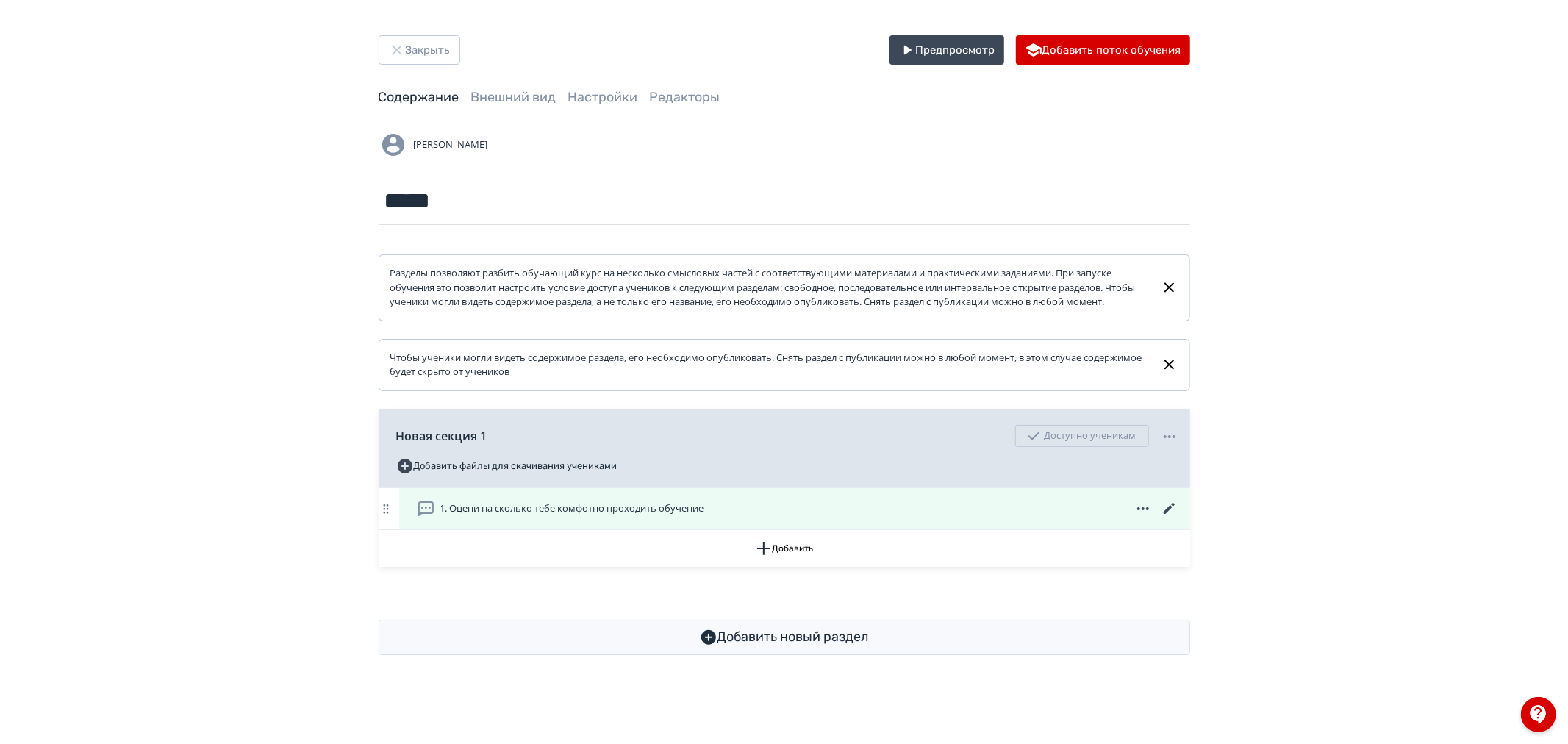
click at [1169, 514] on icon at bounding box center [1169, 509] width 11 height 11
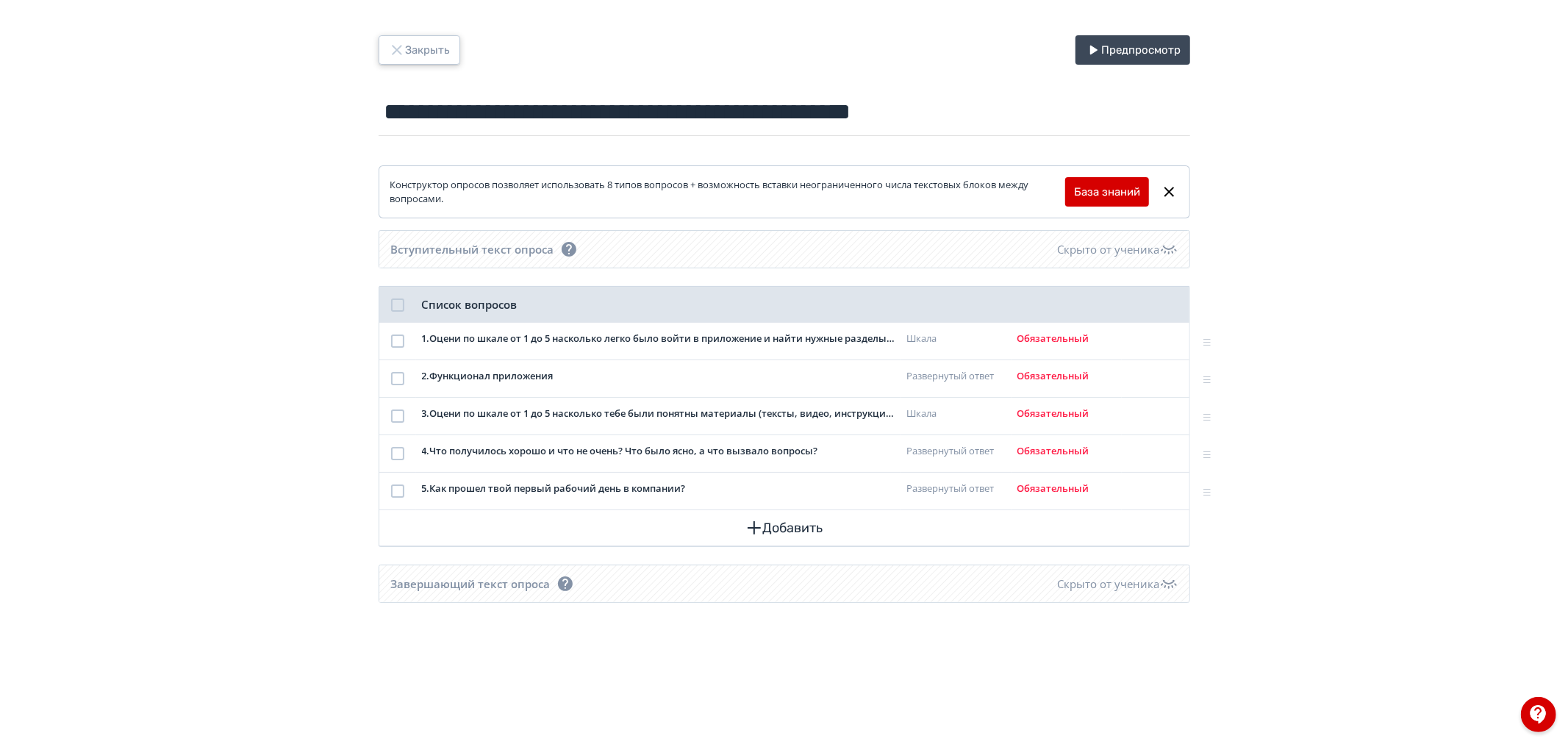
click at [443, 52] on button "Закрыть" at bounding box center [419, 50] width 81 height 29
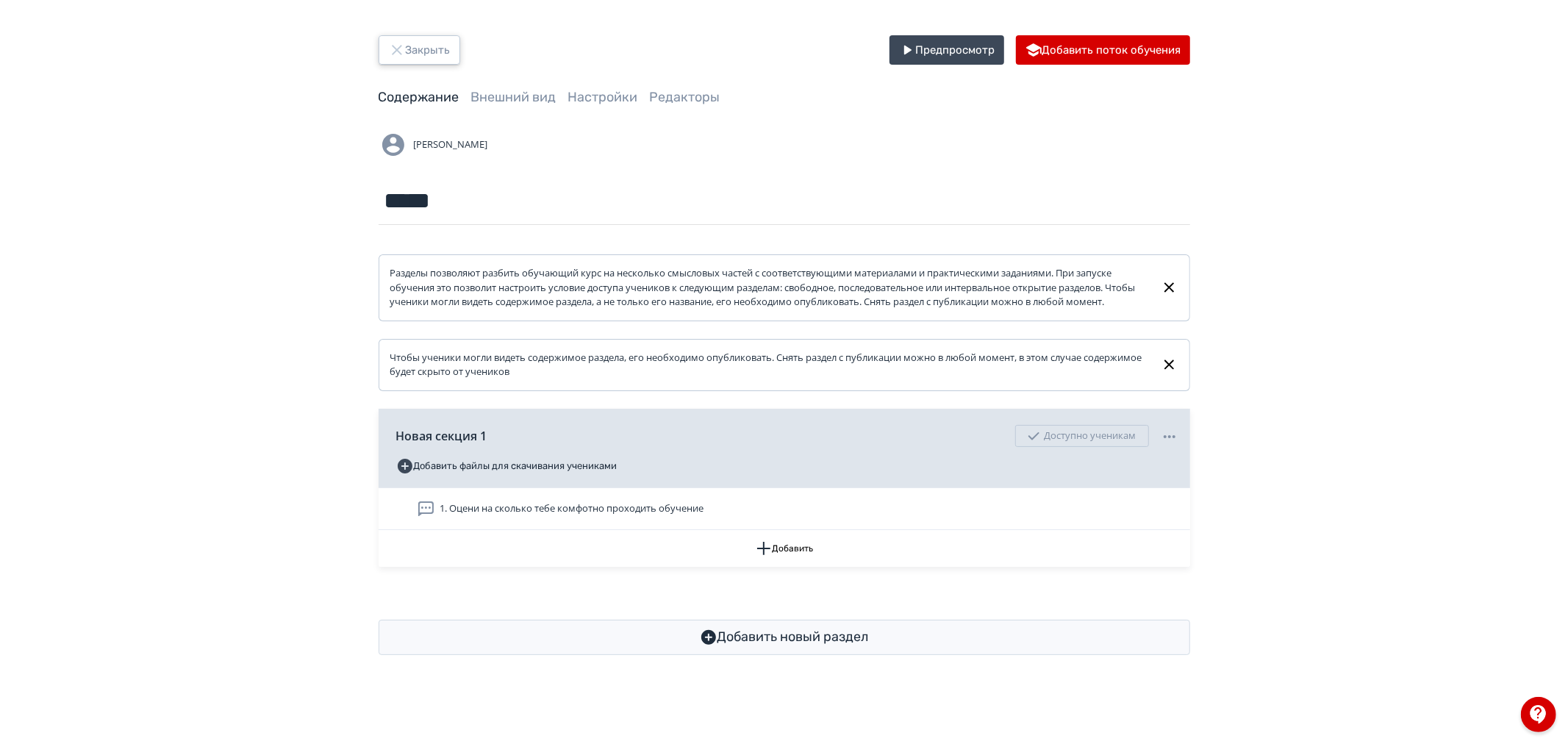
click at [443, 52] on button "Закрыть" at bounding box center [419, 50] width 81 height 29
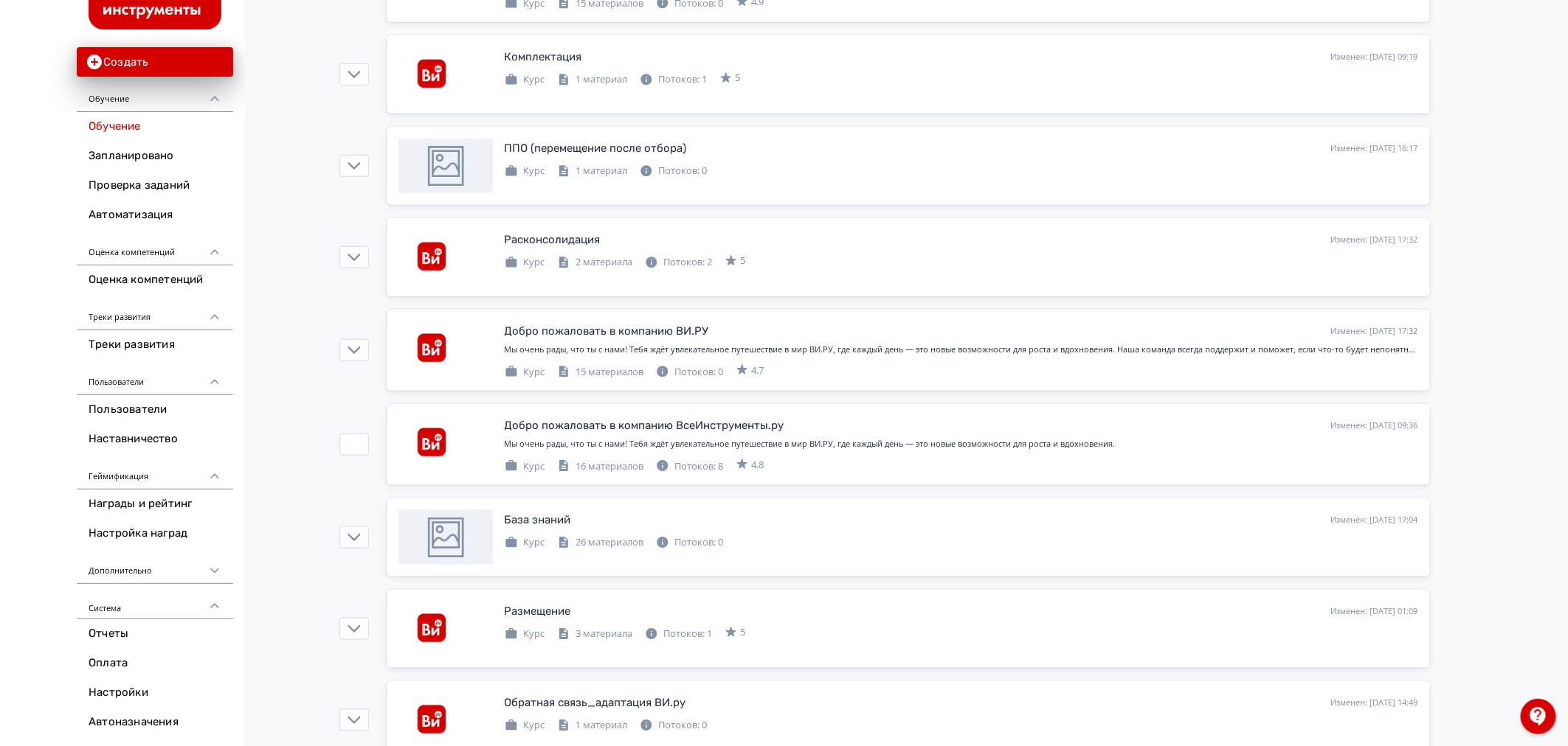
scroll to position [655, 0]
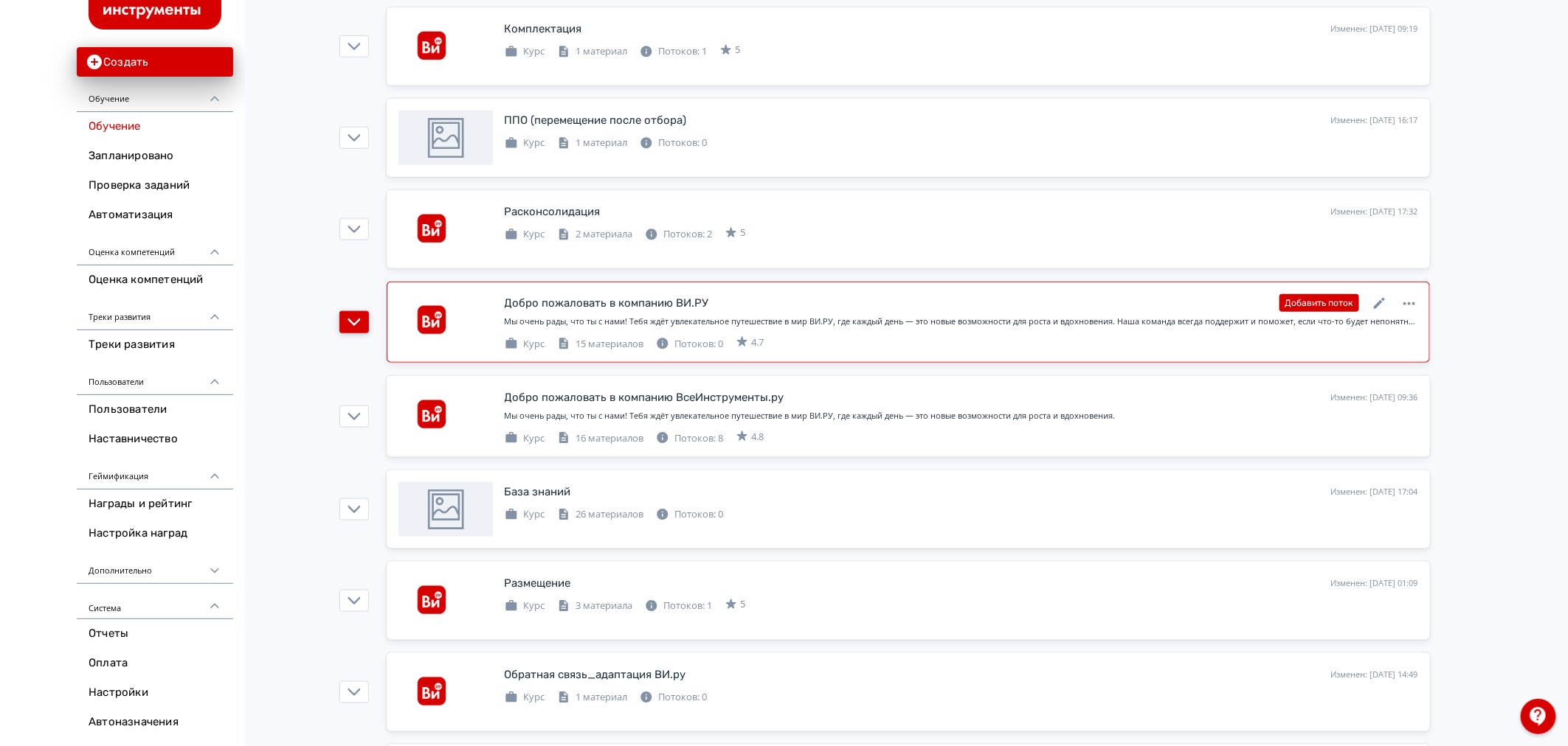
click at [350, 319] on icon "button" at bounding box center [354, 322] width 13 height 13
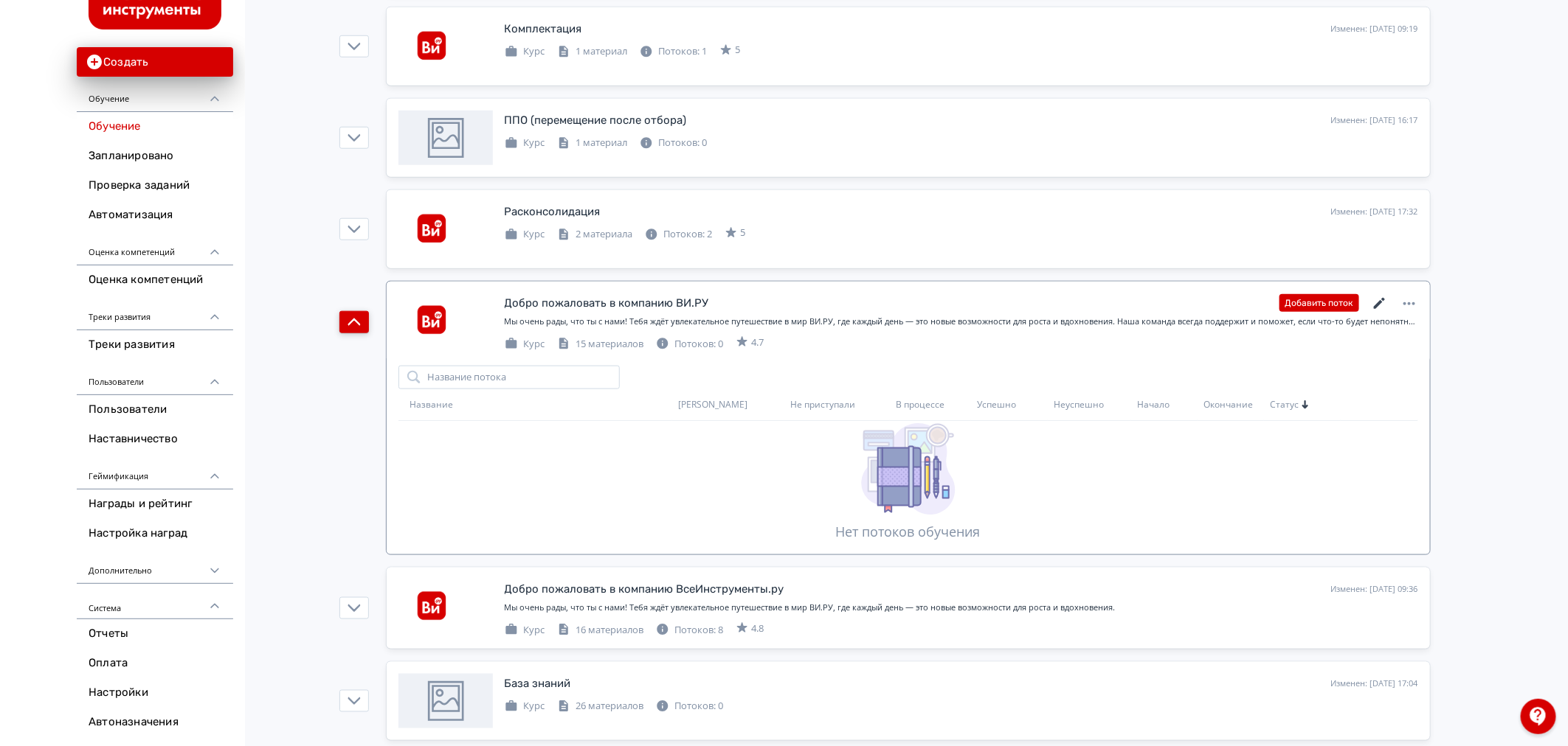
click at [1383, 301] on icon at bounding box center [1379, 303] width 11 height 11
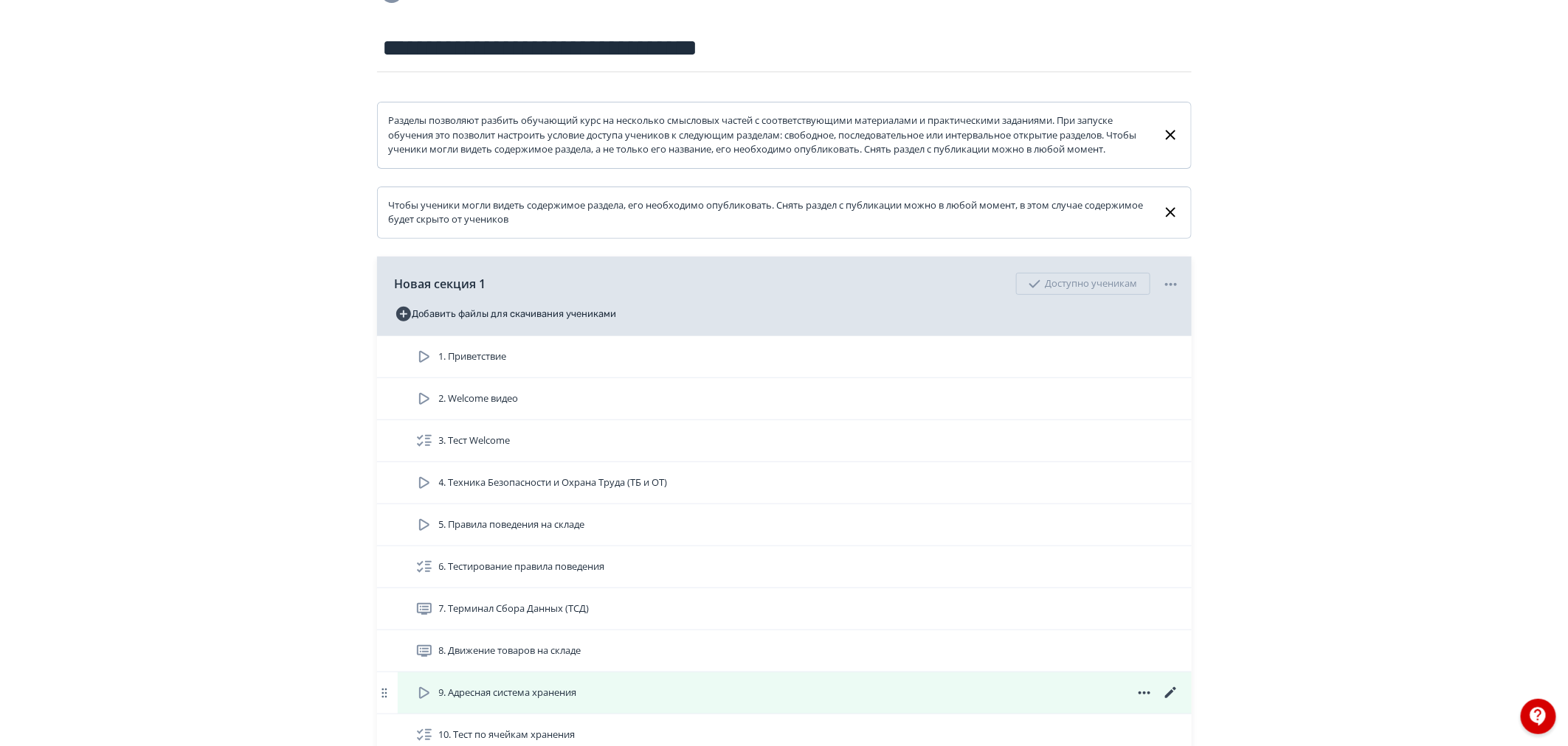
scroll to position [164, 0]
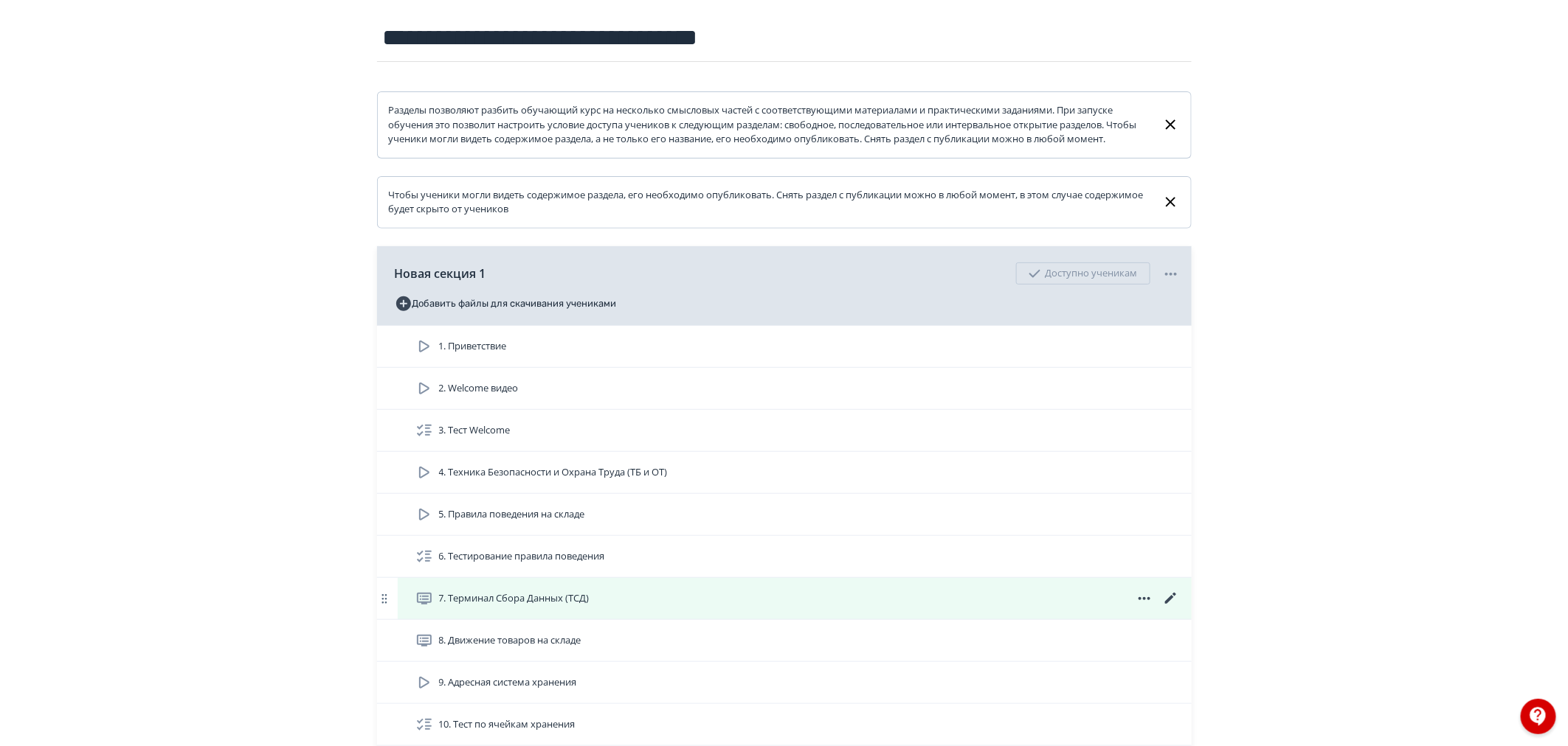
click at [1170, 607] on icon at bounding box center [1172, 599] width 18 height 18
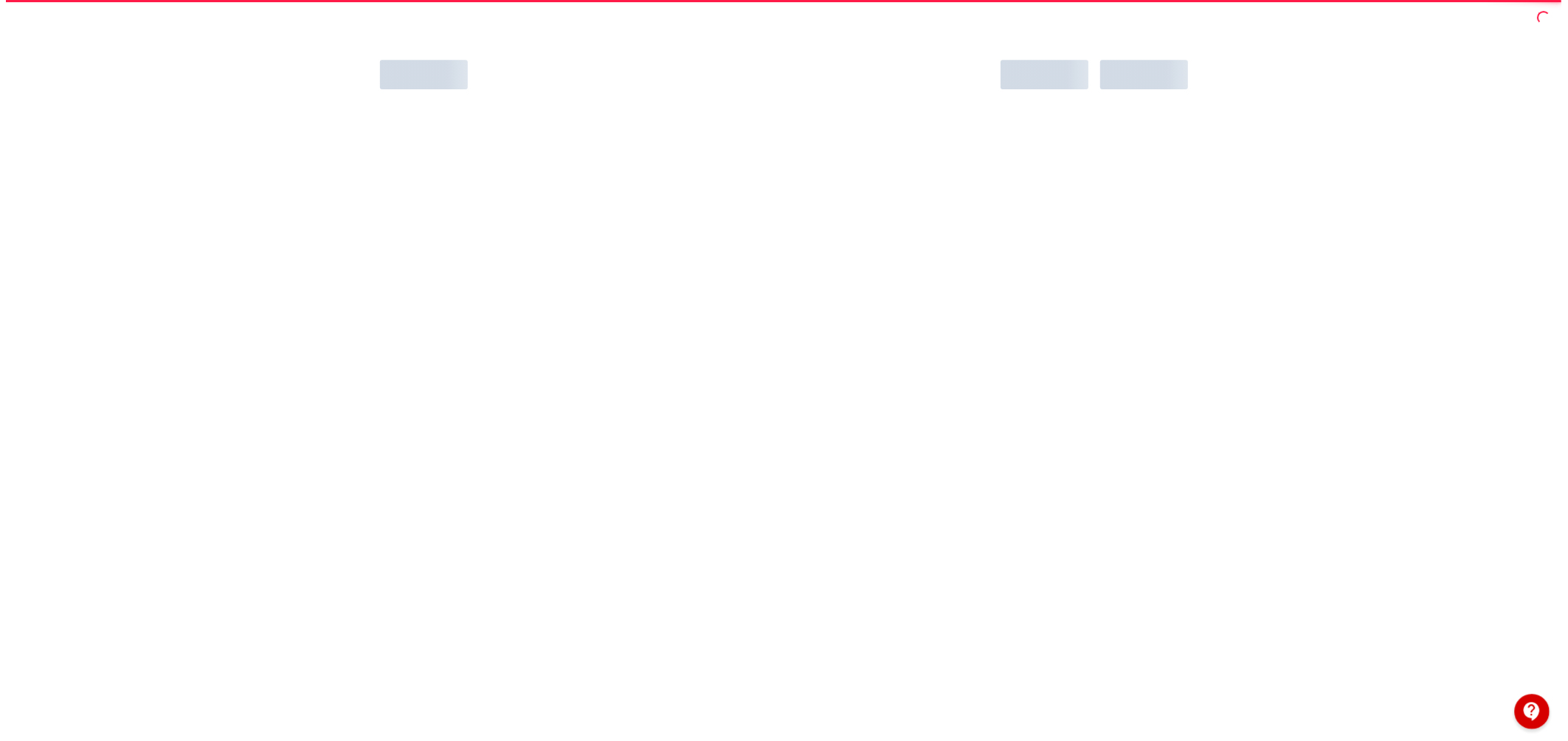
scroll to position [0, 0]
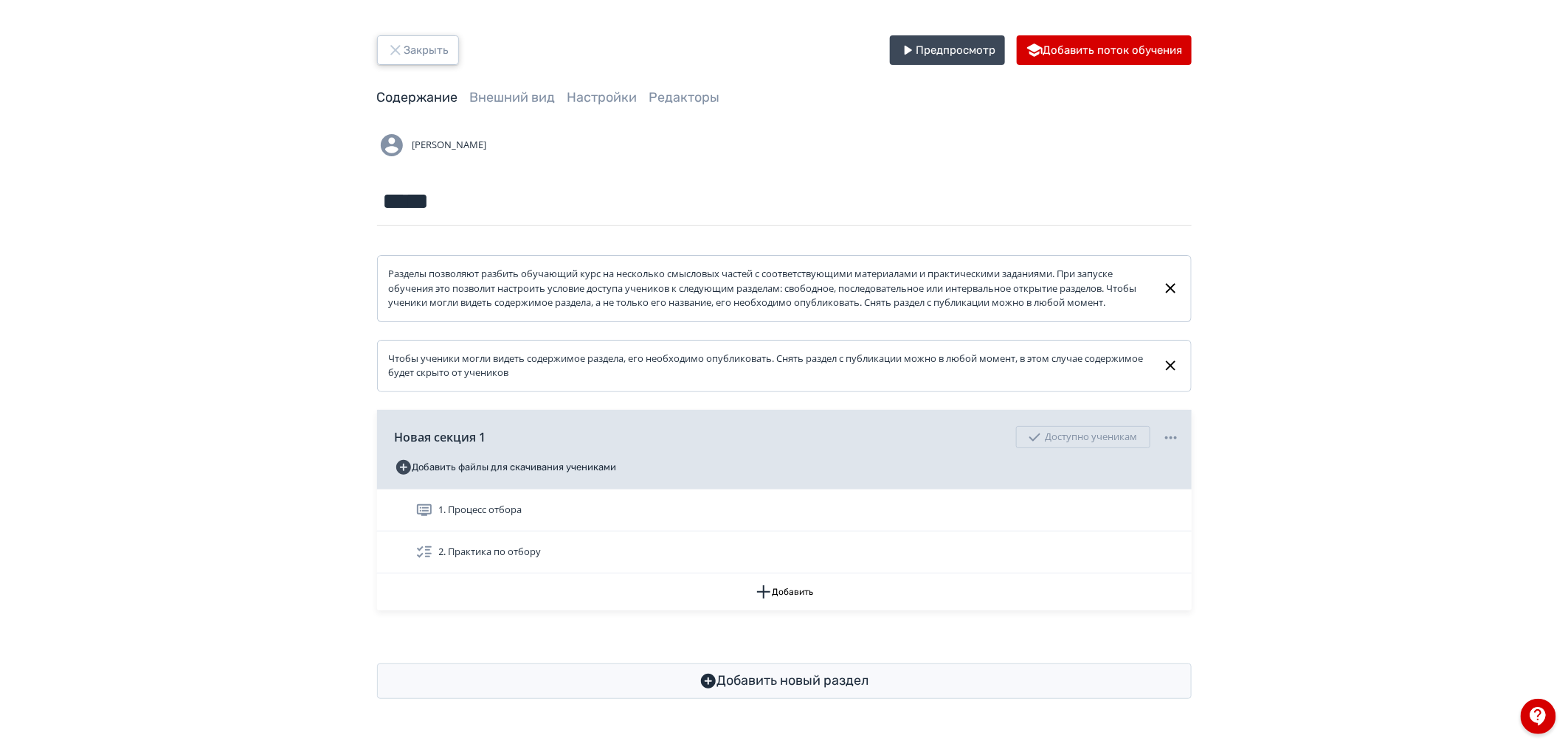
click at [445, 47] on button "Закрыть" at bounding box center [418, 50] width 82 height 29
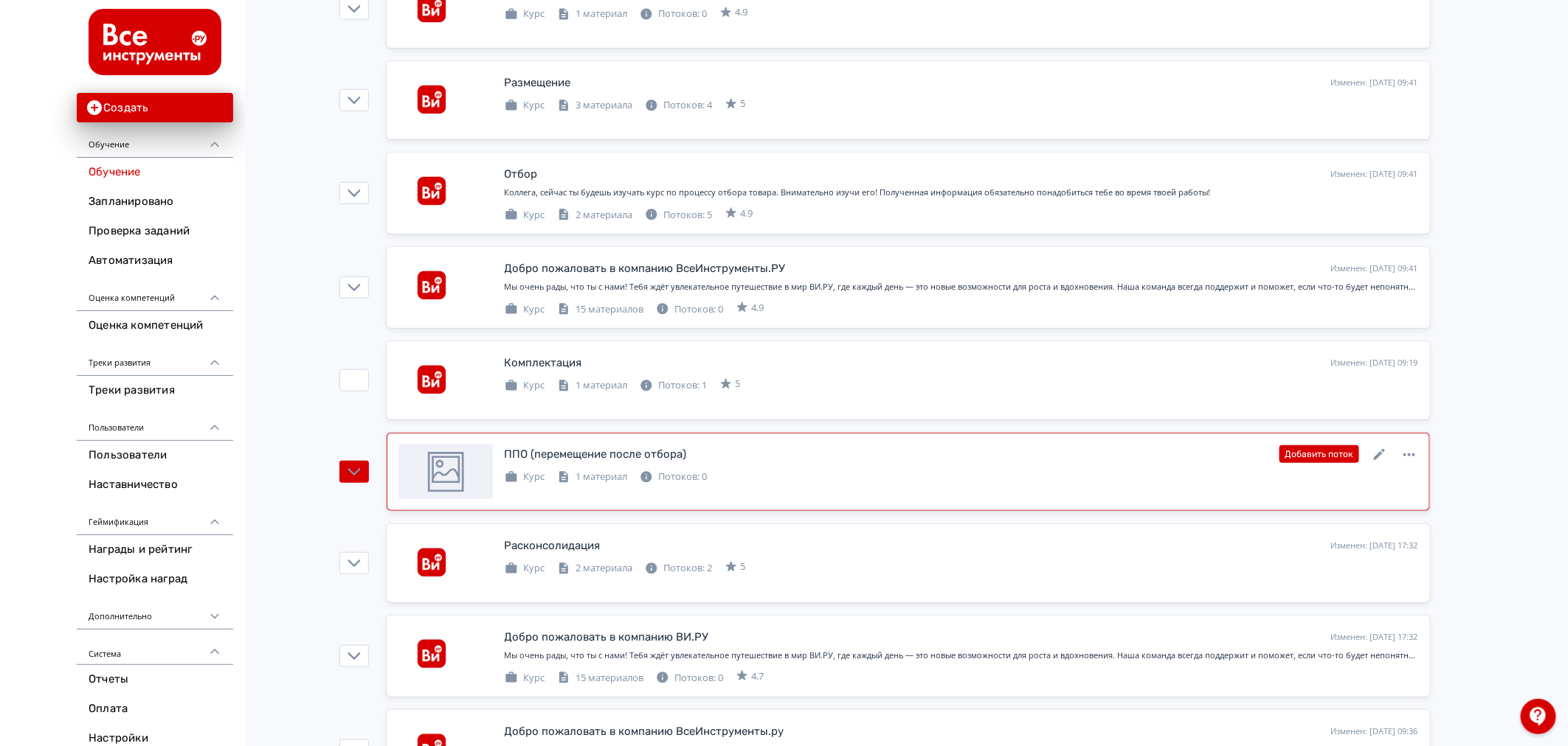
scroll to position [328, 0]
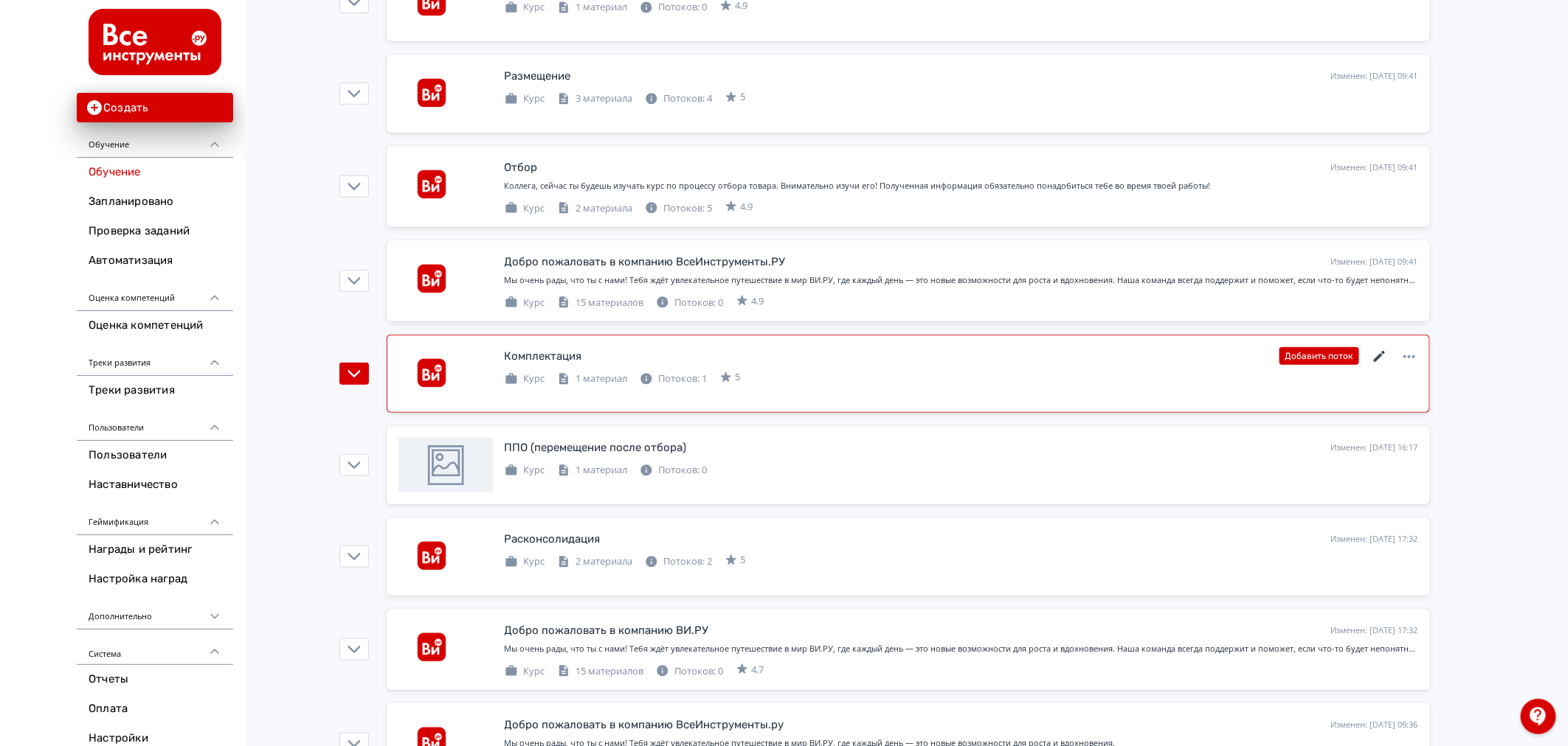
click at [1383, 357] on icon at bounding box center [1380, 357] width 18 height 18
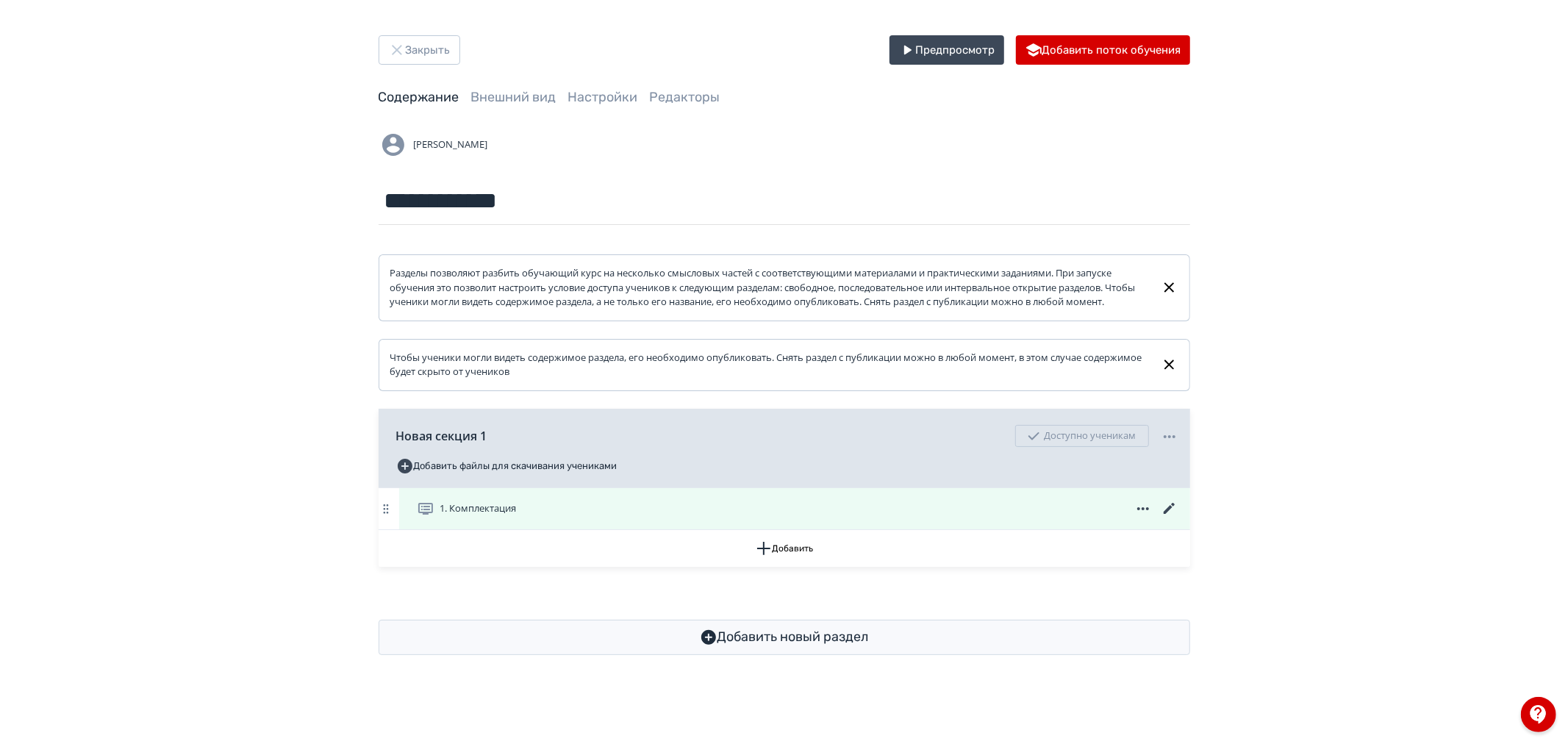
click at [1166, 514] on icon at bounding box center [1169, 509] width 11 height 11
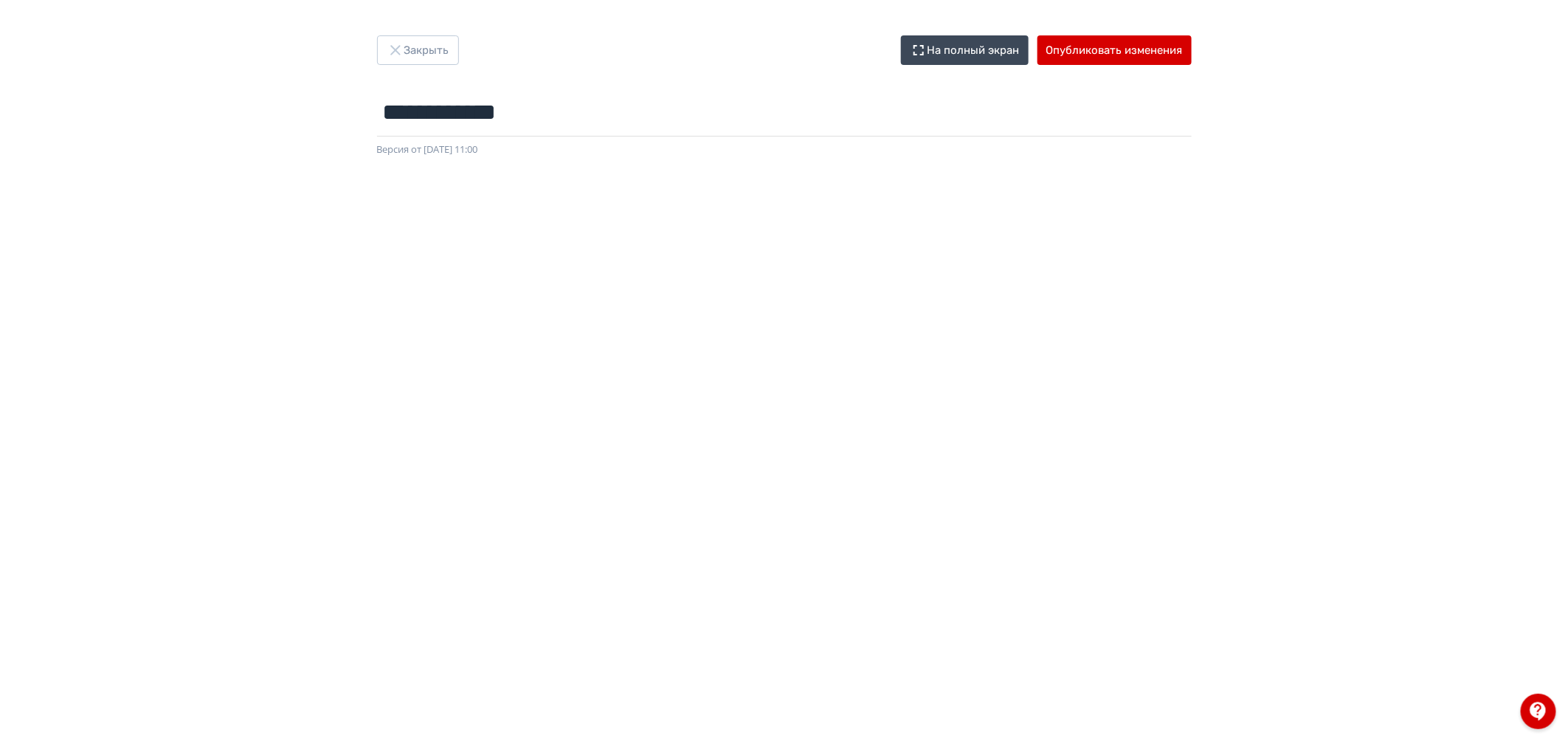
click at [432, 27] on div "**********" at bounding box center [784, 370] width 1568 height 741
click at [447, 49] on button "Закрыть" at bounding box center [418, 50] width 82 height 29
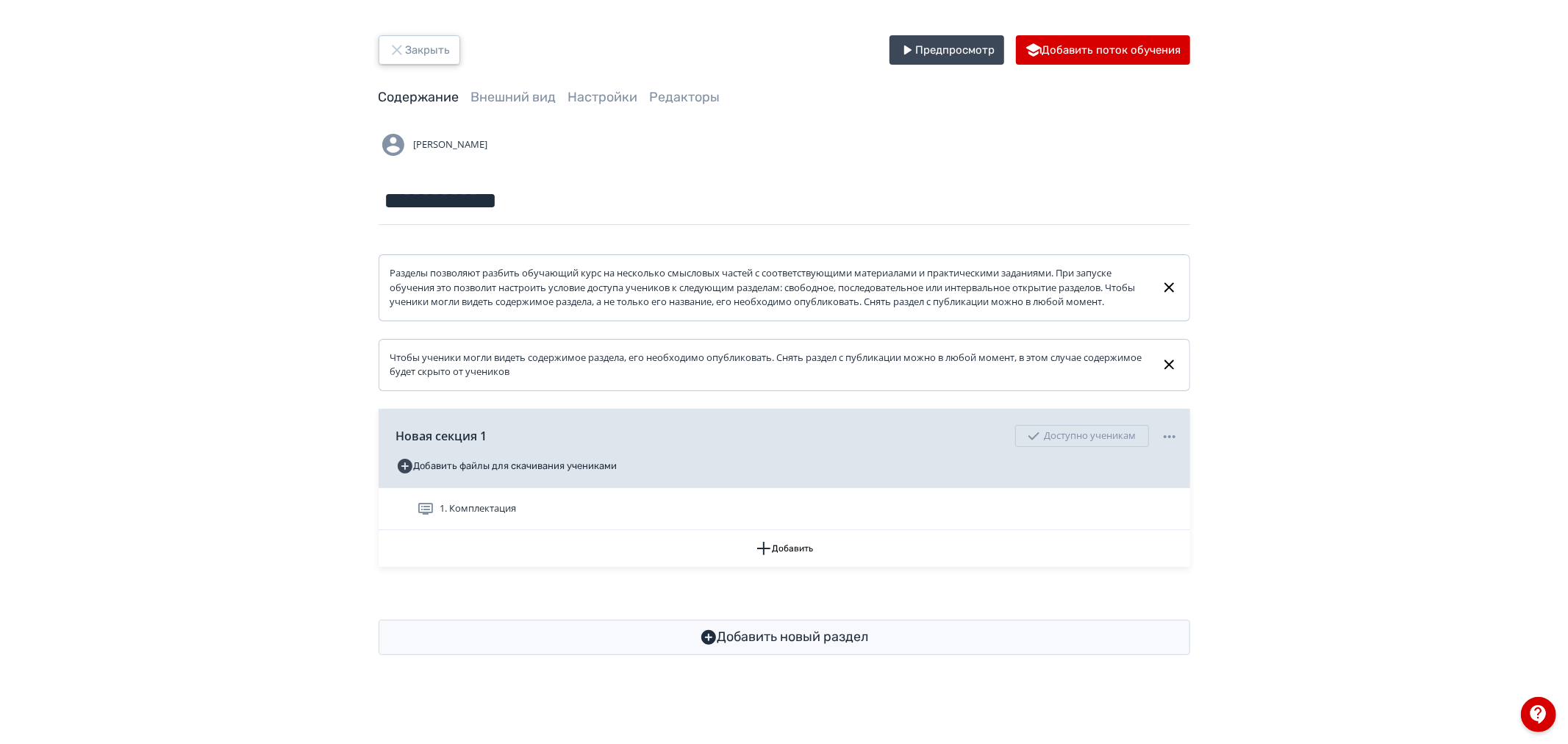
click at [435, 54] on button "Закрыть" at bounding box center [419, 50] width 81 height 29
